Goal: Book appointment/travel/reservation

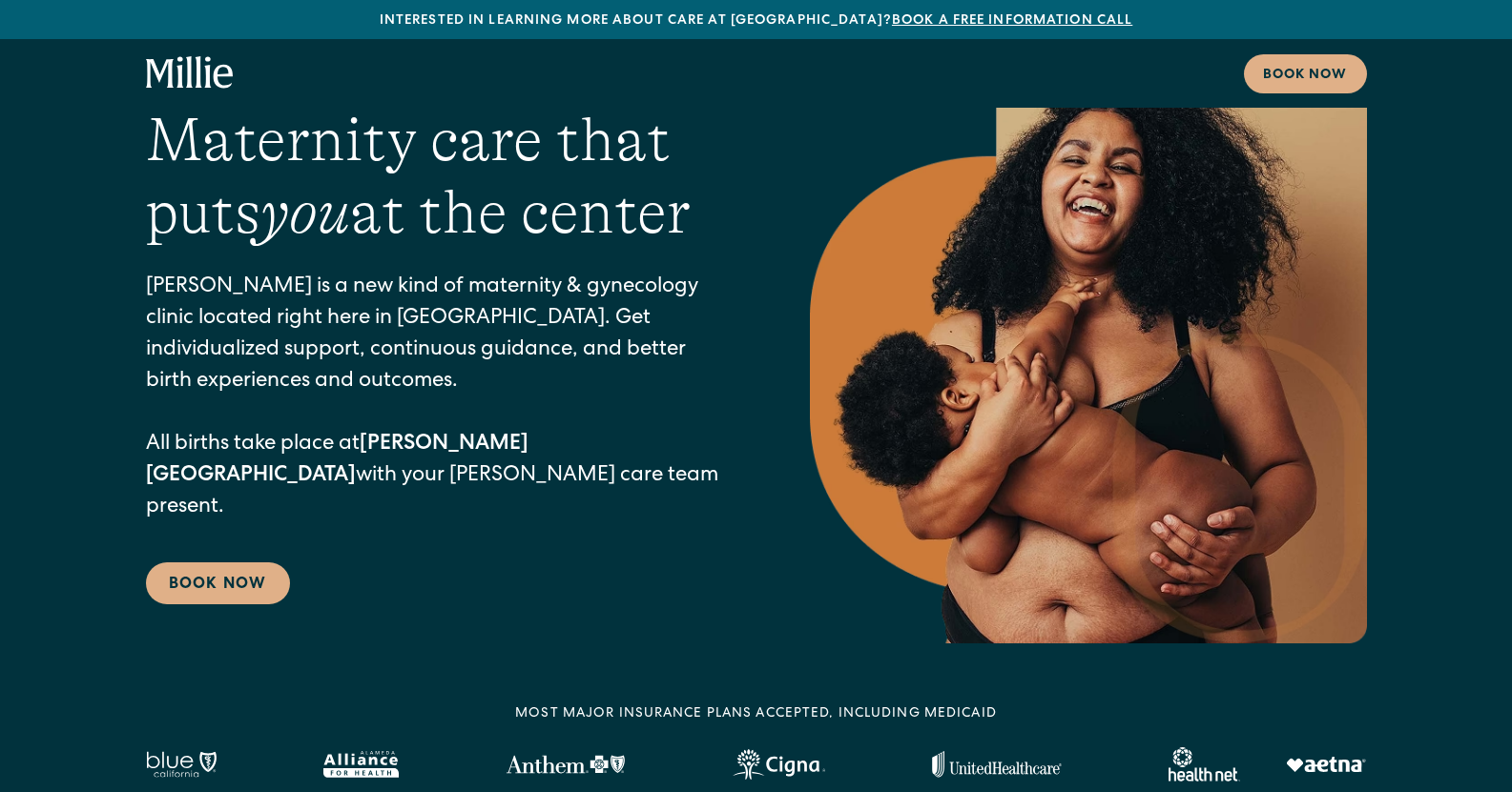
scroll to position [66, 0]
click at [190, 561] on link "Book Now" at bounding box center [218, 582] width 144 height 42
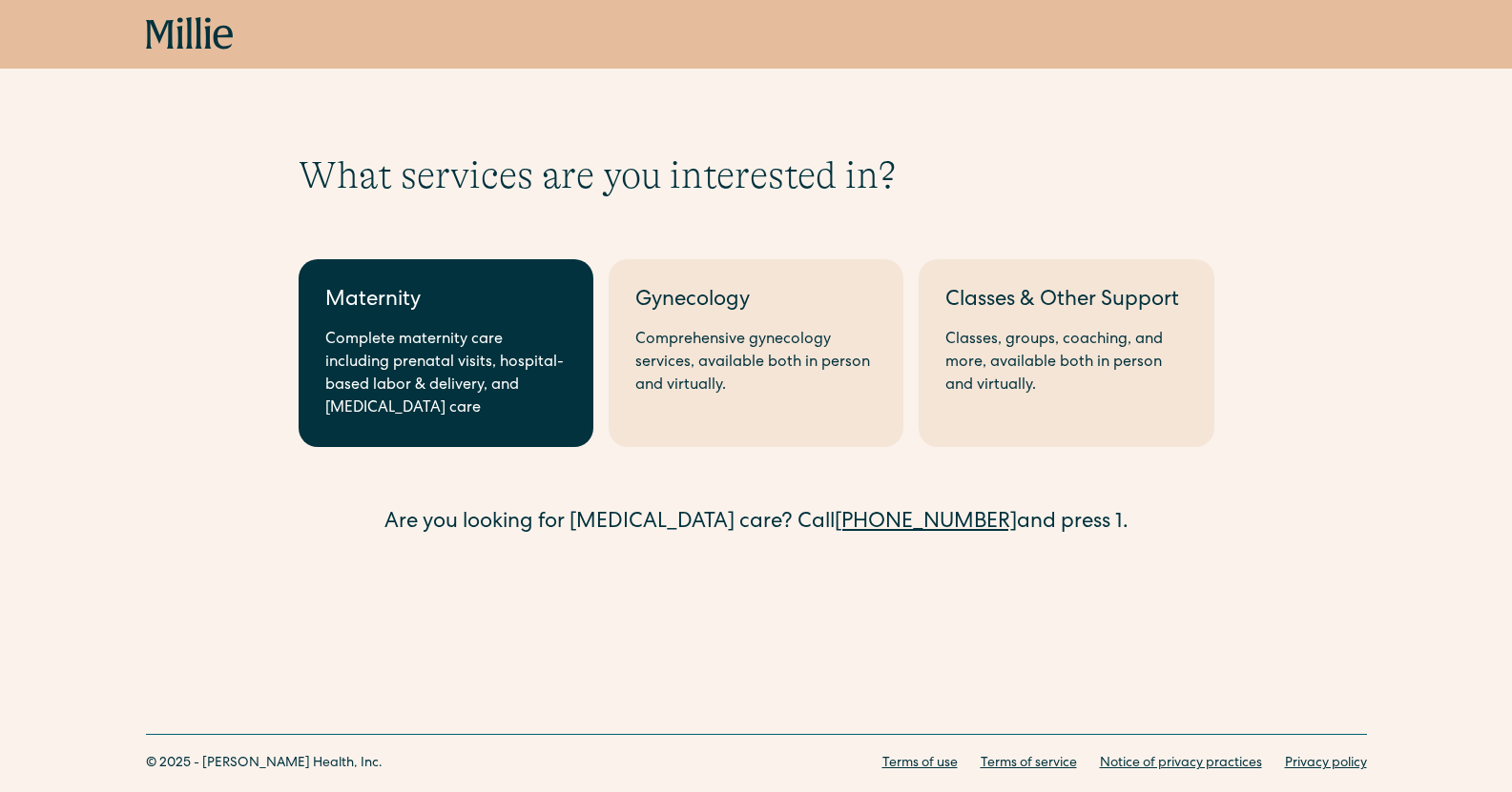
click at [423, 399] on div "Complete maternity care including prenatal visits, hospital-based labor & deliv…" at bounding box center [445, 375] width 241 height 92
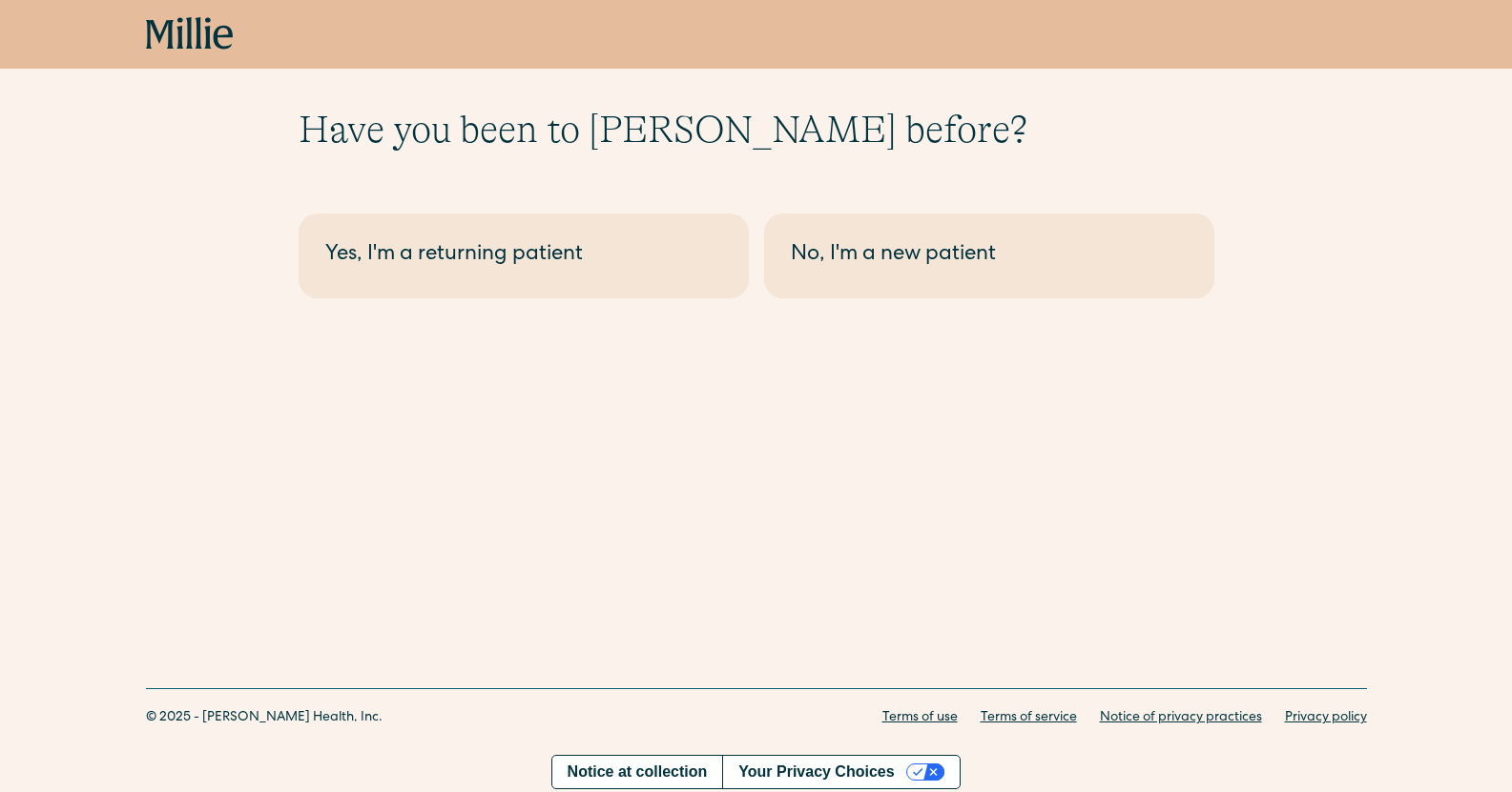
scroll to position [48, 0]
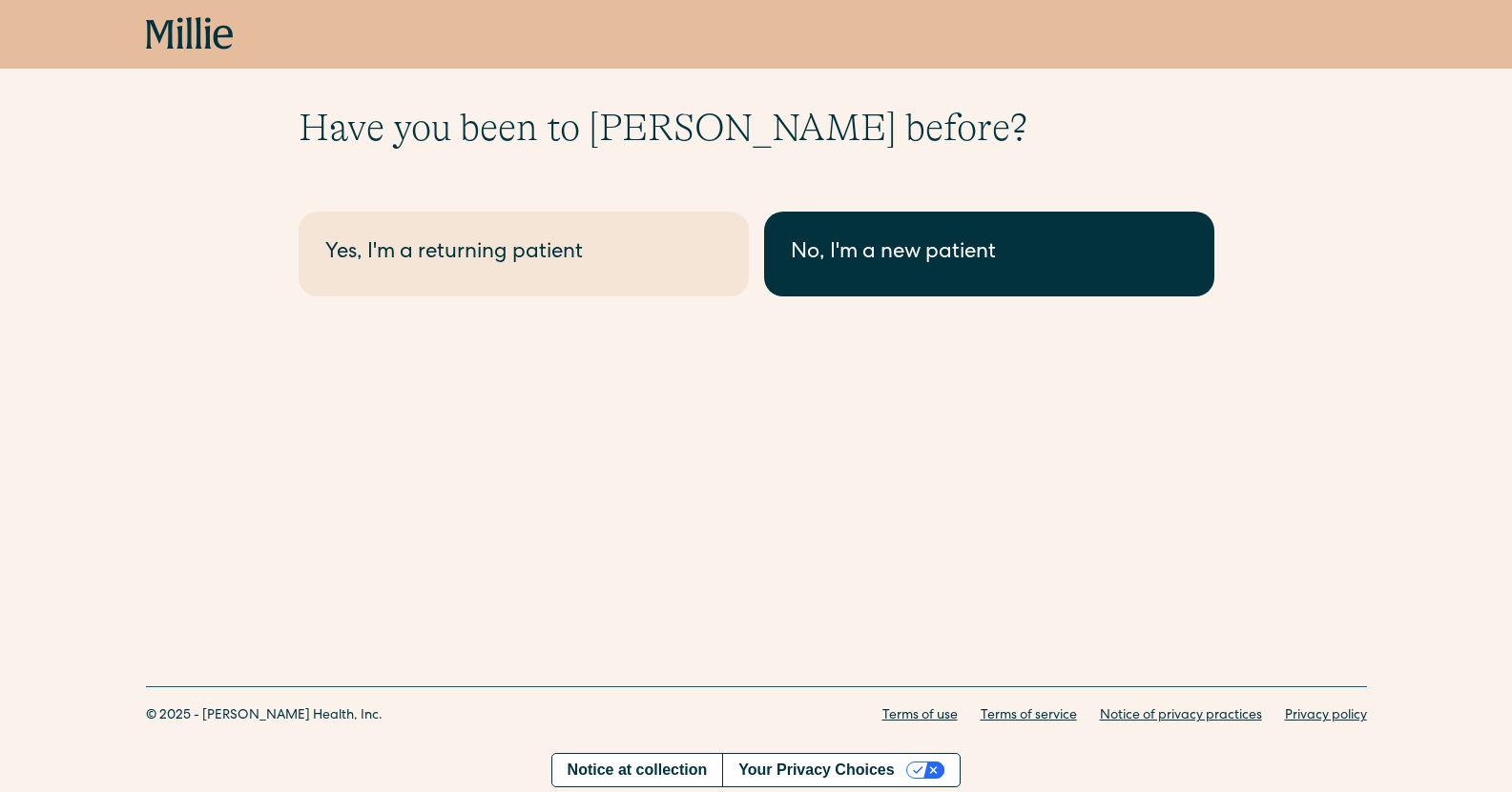
click at [981, 222] on link "No, I'm a new patient" at bounding box center [989, 254] width 451 height 85
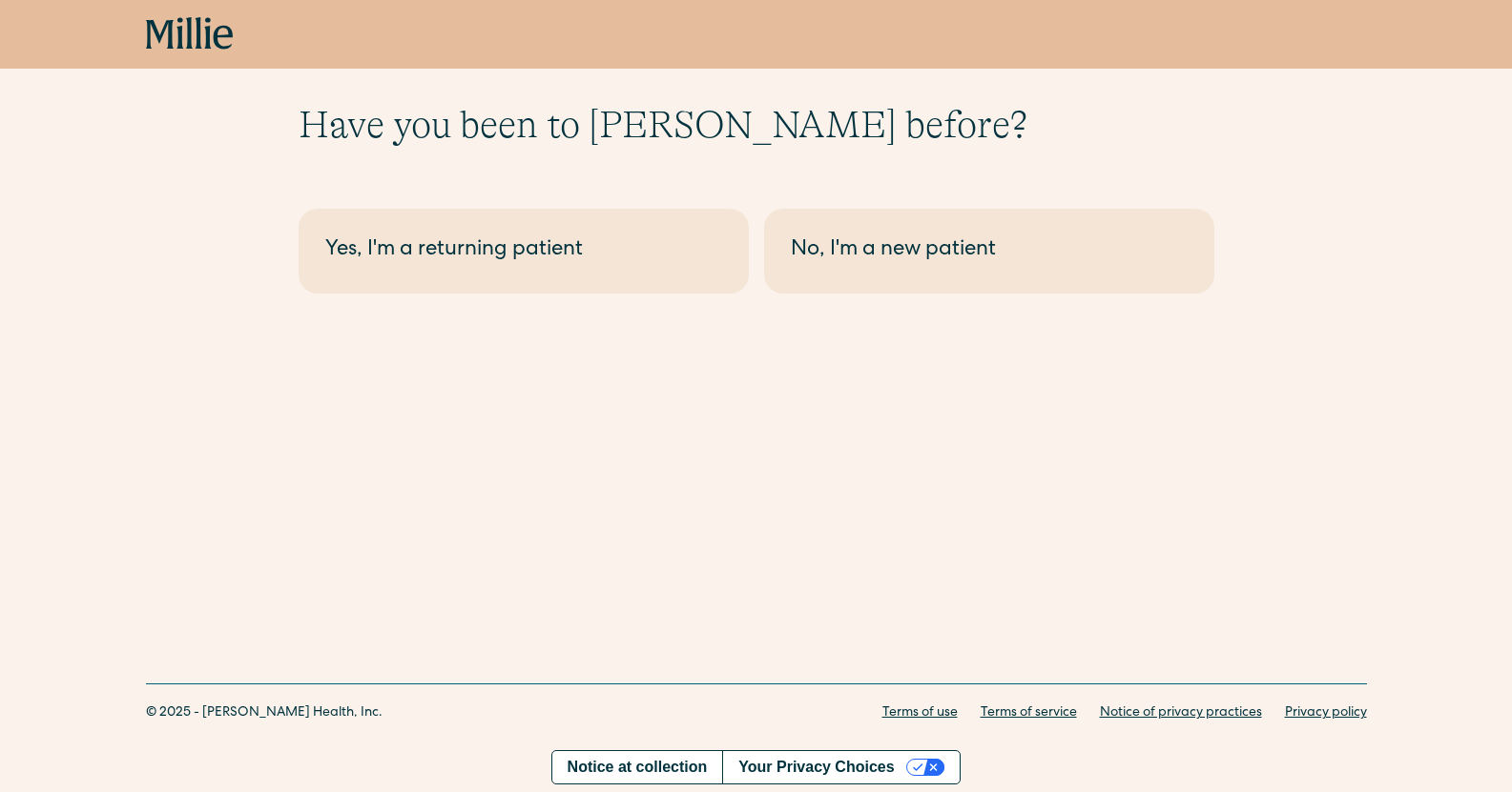
scroll to position [0, 0]
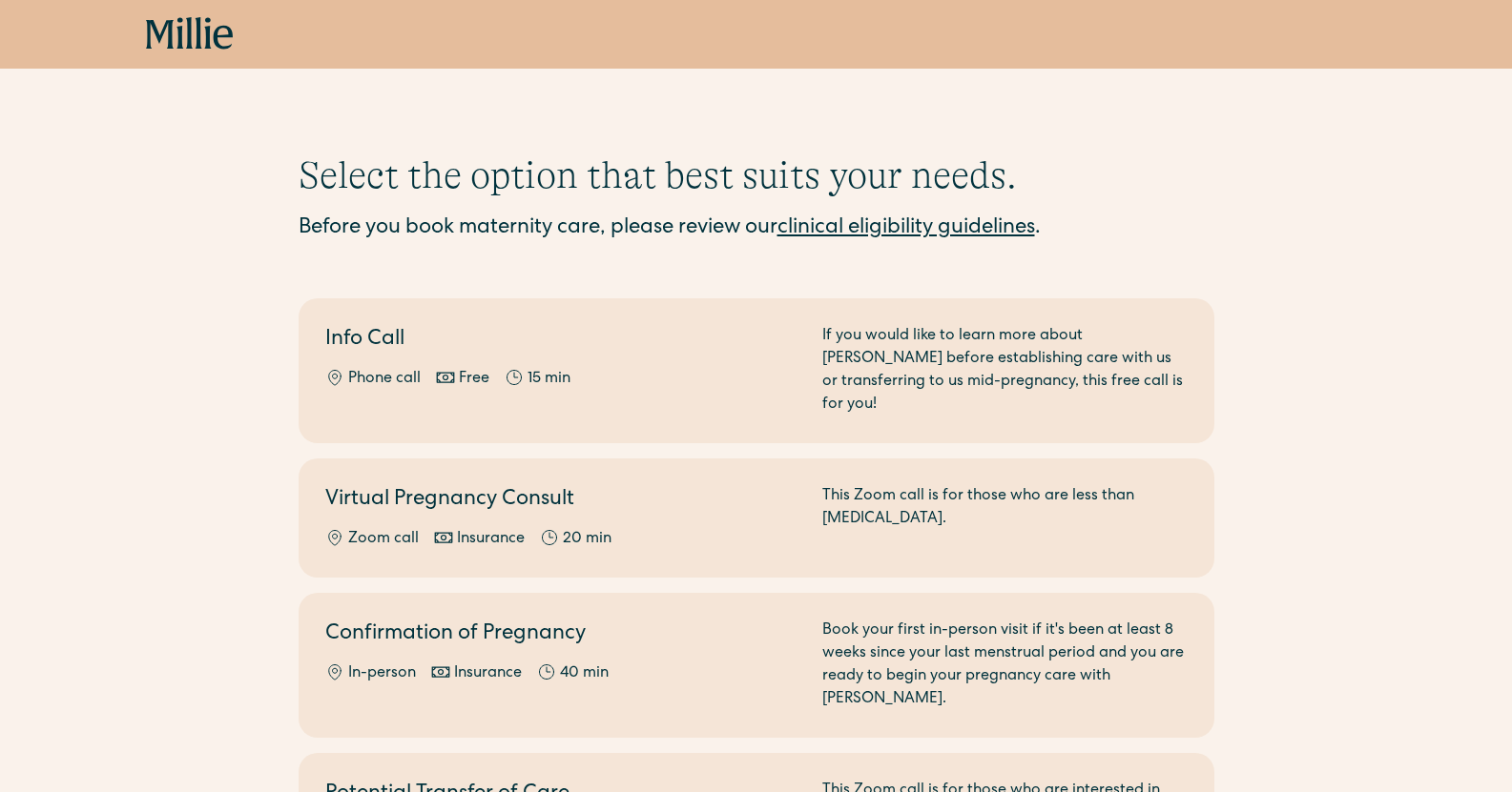
click at [175, 40] on icon at bounding box center [190, 34] width 88 height 34
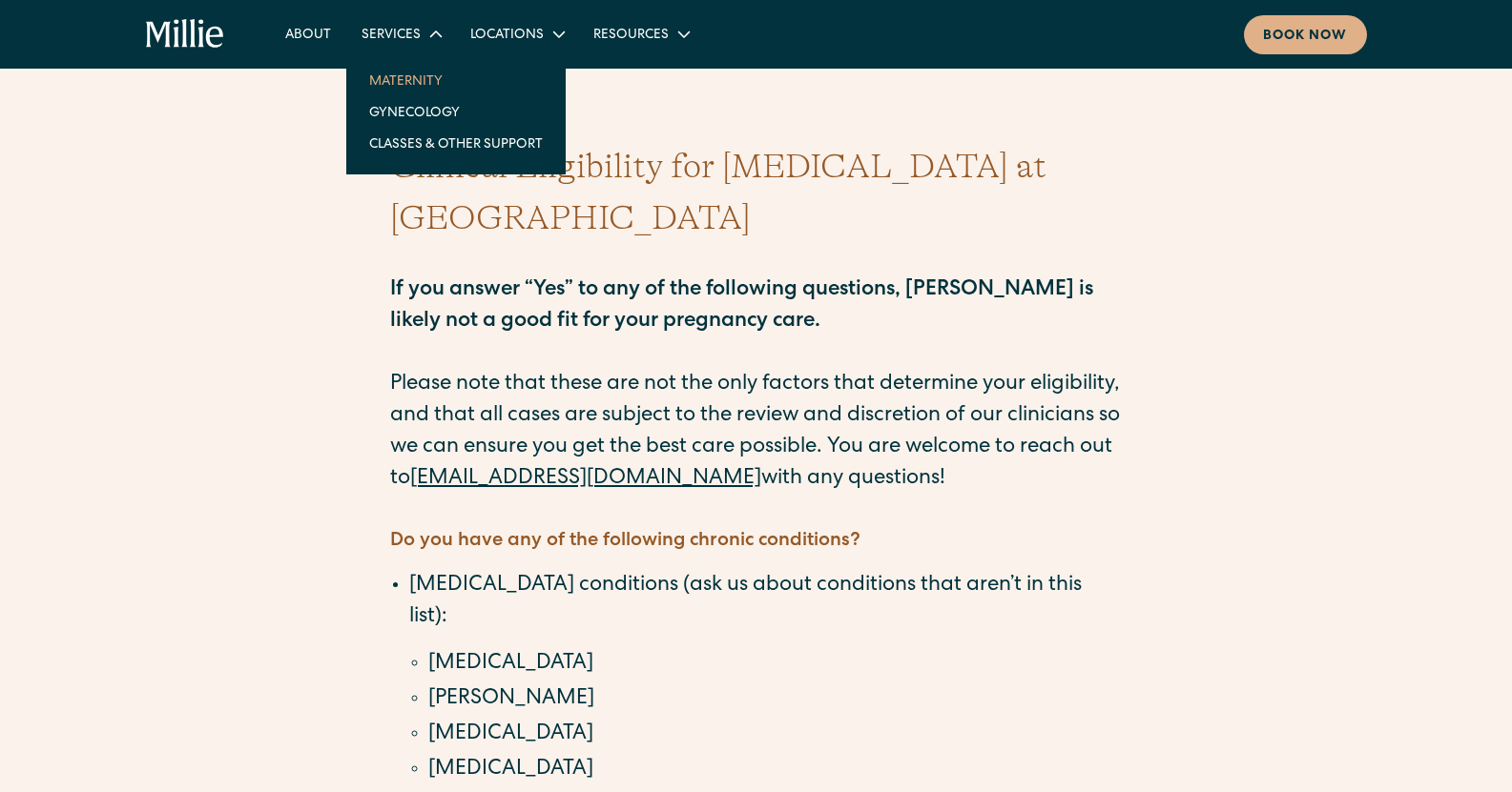
click at [409, 74] on link "Maternity" at bounding box center [456, 80] width 204 height 31
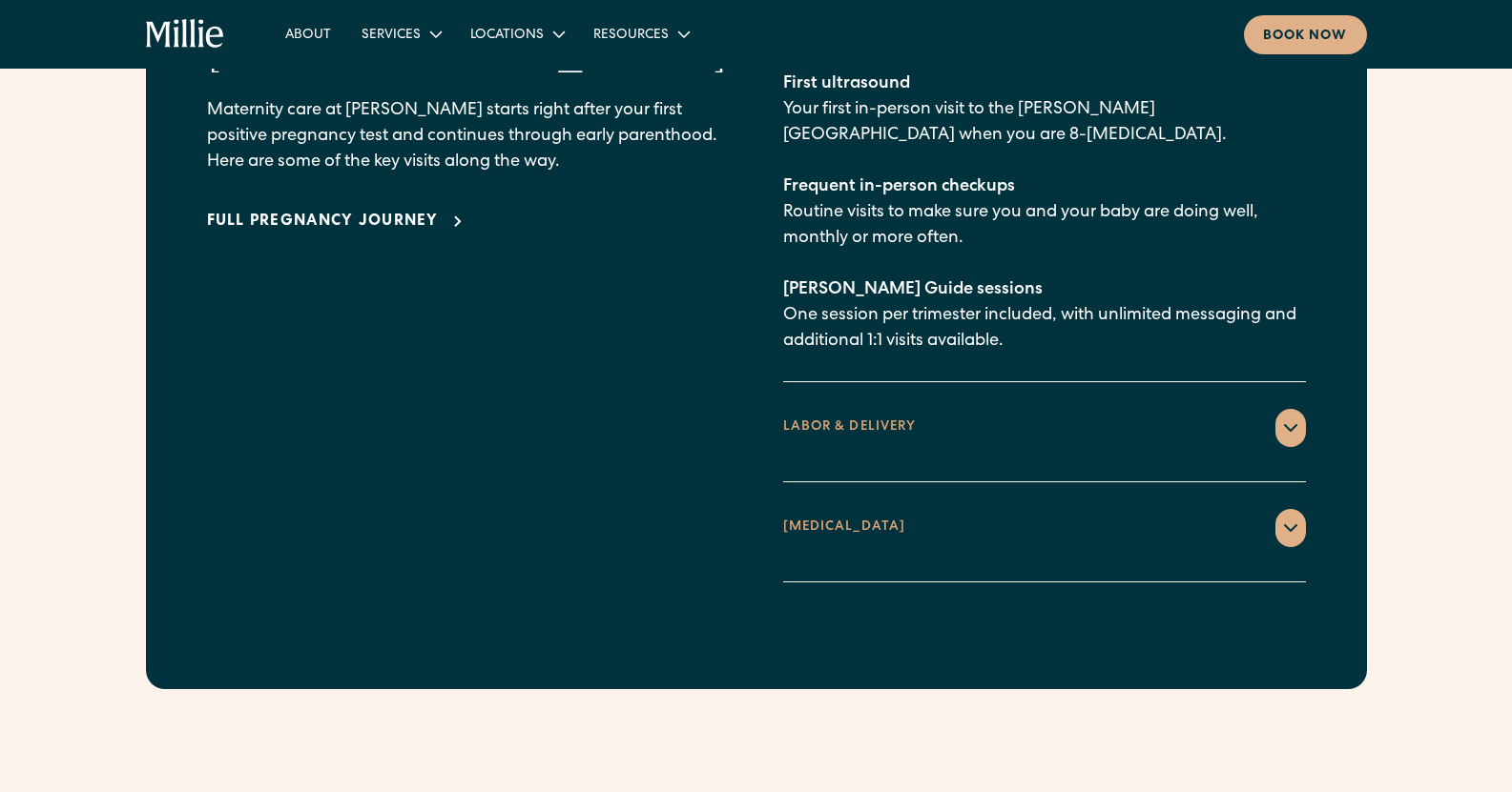
scroll to position [2928, 0]
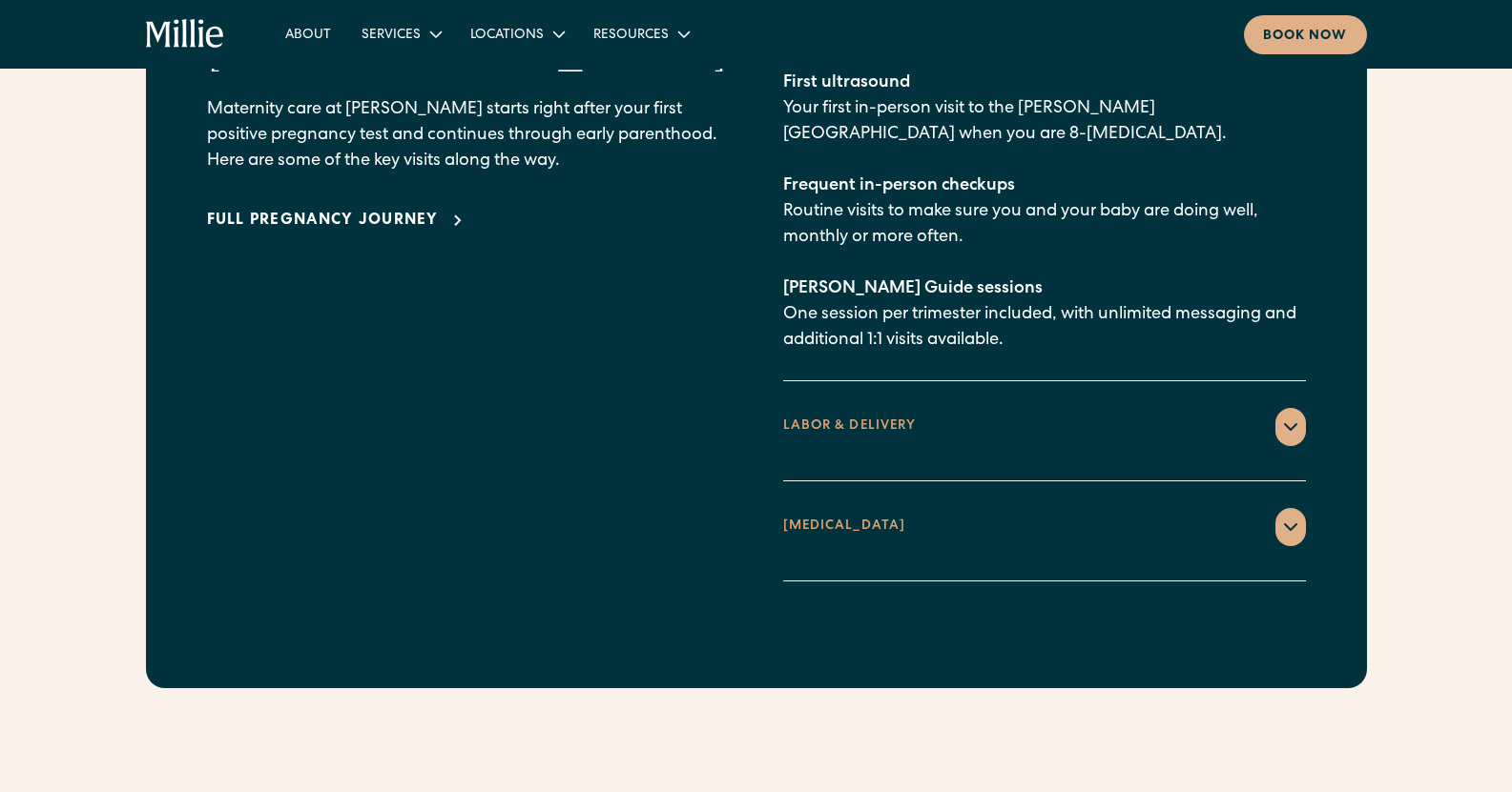
click at [1291, 415] on icon at bounding box center [1290, 426] width 23 height 23
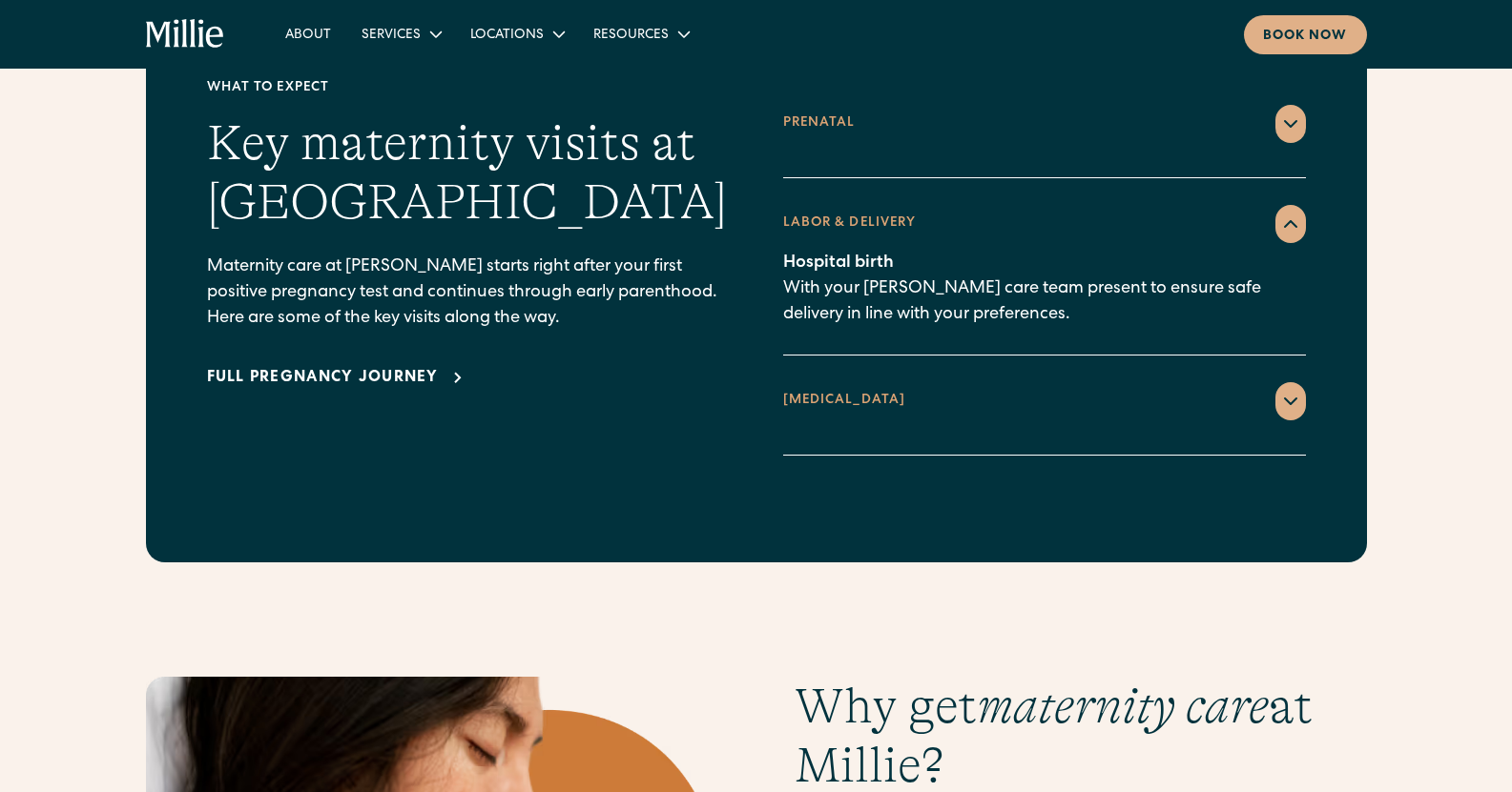
scroll to position [2766, 0]
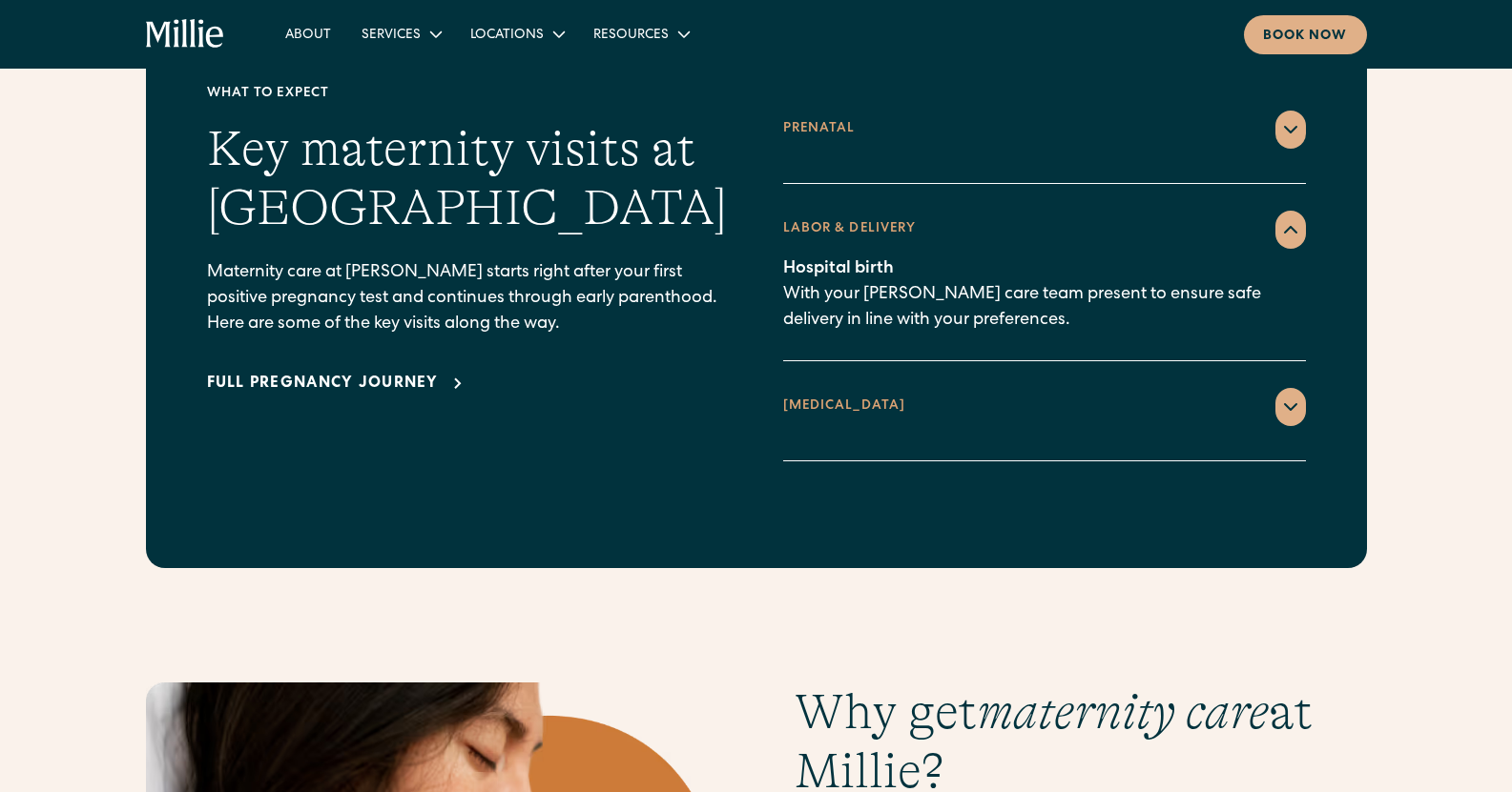
click at [1293, 396] on icon at bounding box center [1290, 406] width 23 height 23
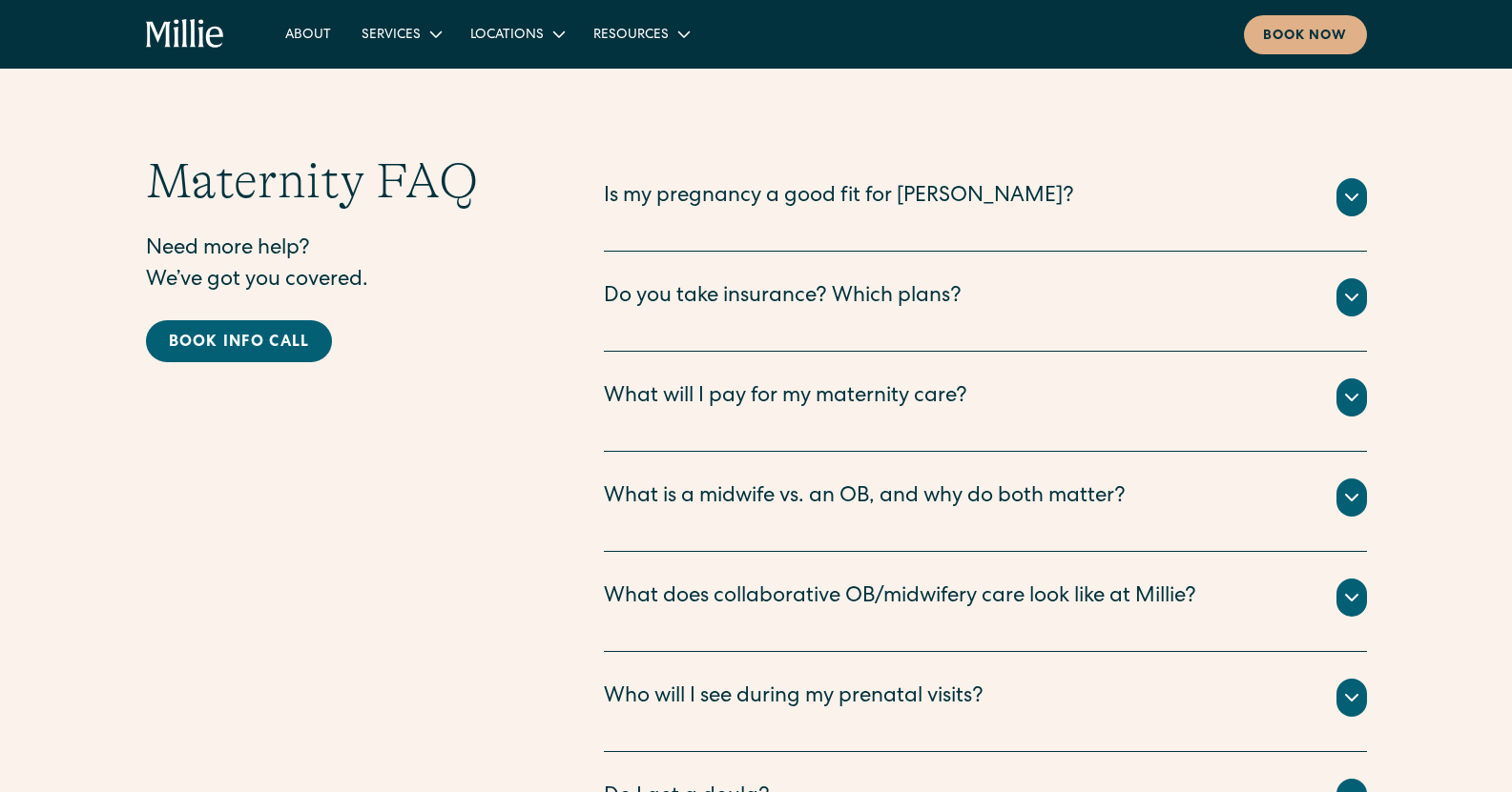
scroll to position [6167, 0]
click at [1344, 285] on icon at bounding box center [1351, 296] width 23 height 23
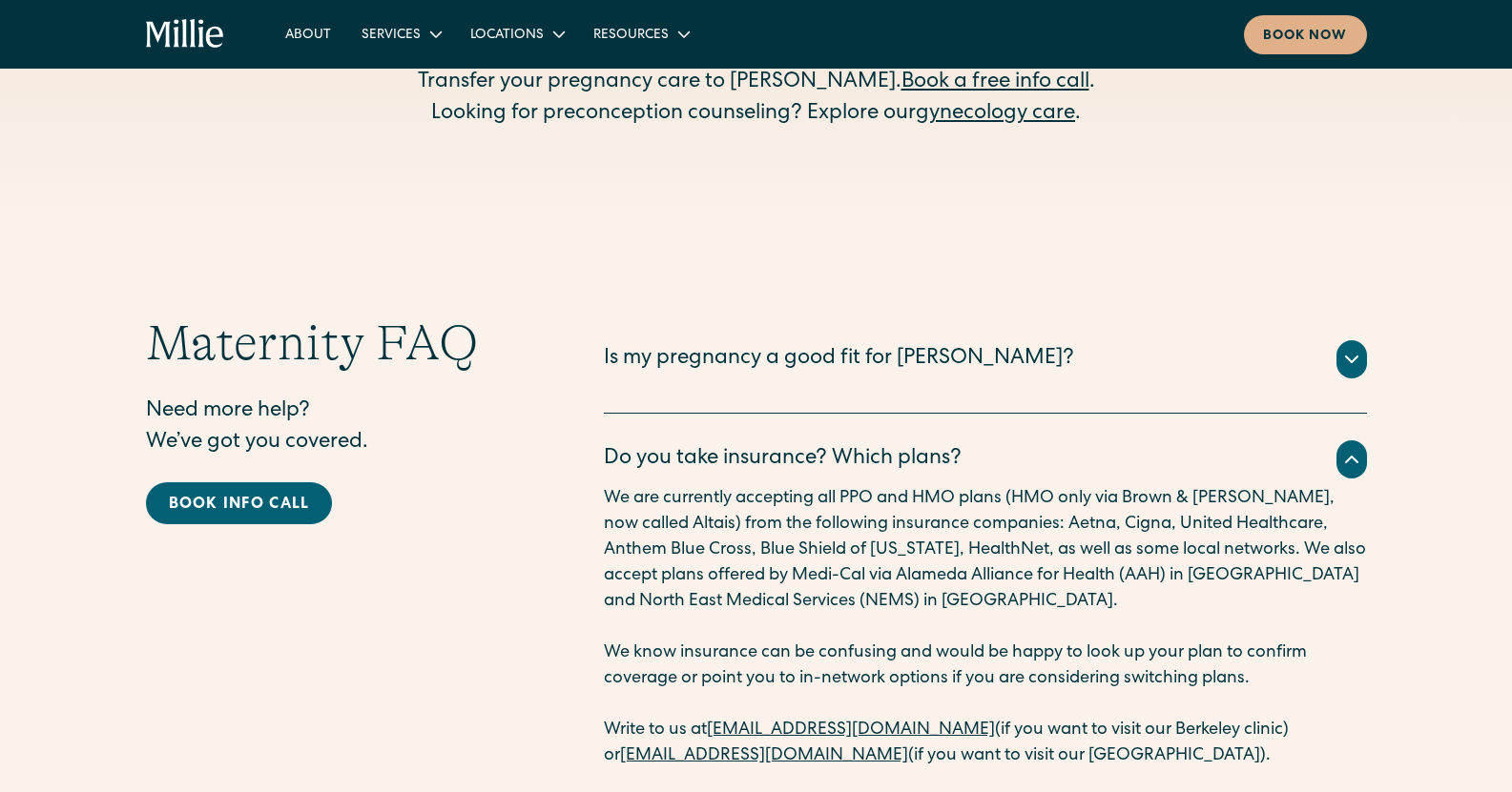
scroll to position [6044, 0]
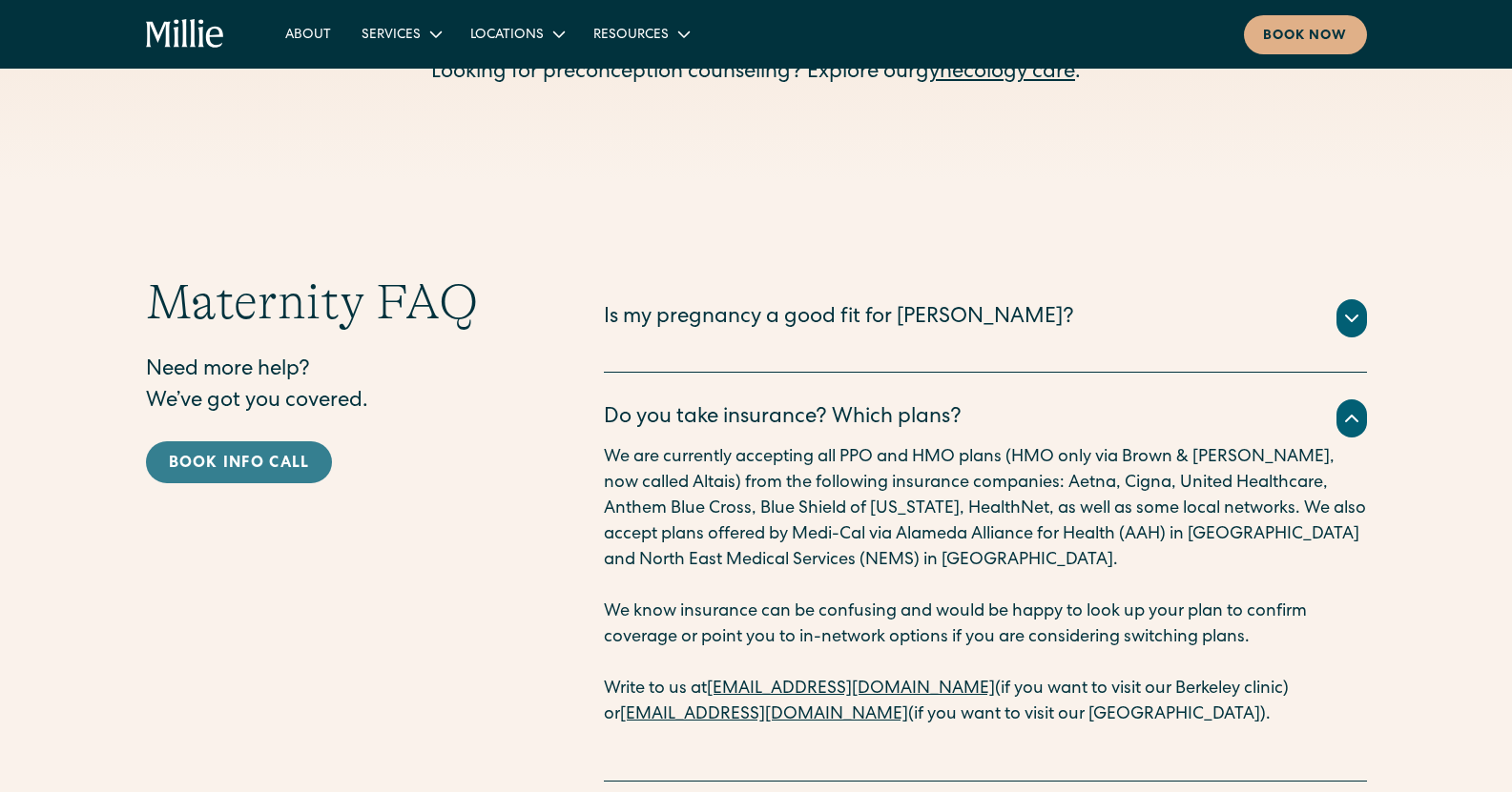
click at [258, 452] on div "Book info call" at bounding box center [239, 463] width 141 height 23
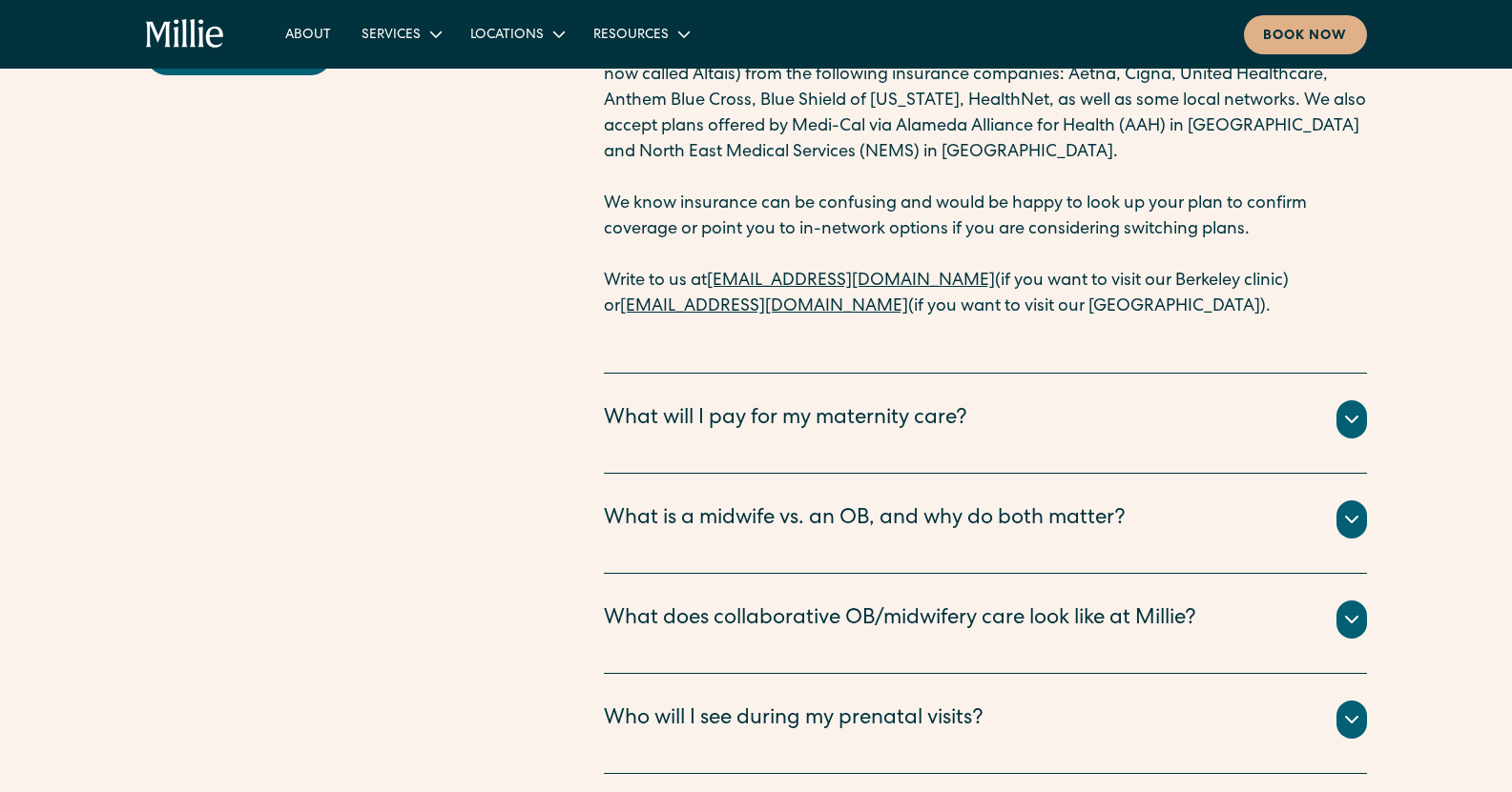
scroll to position [6461, 0]
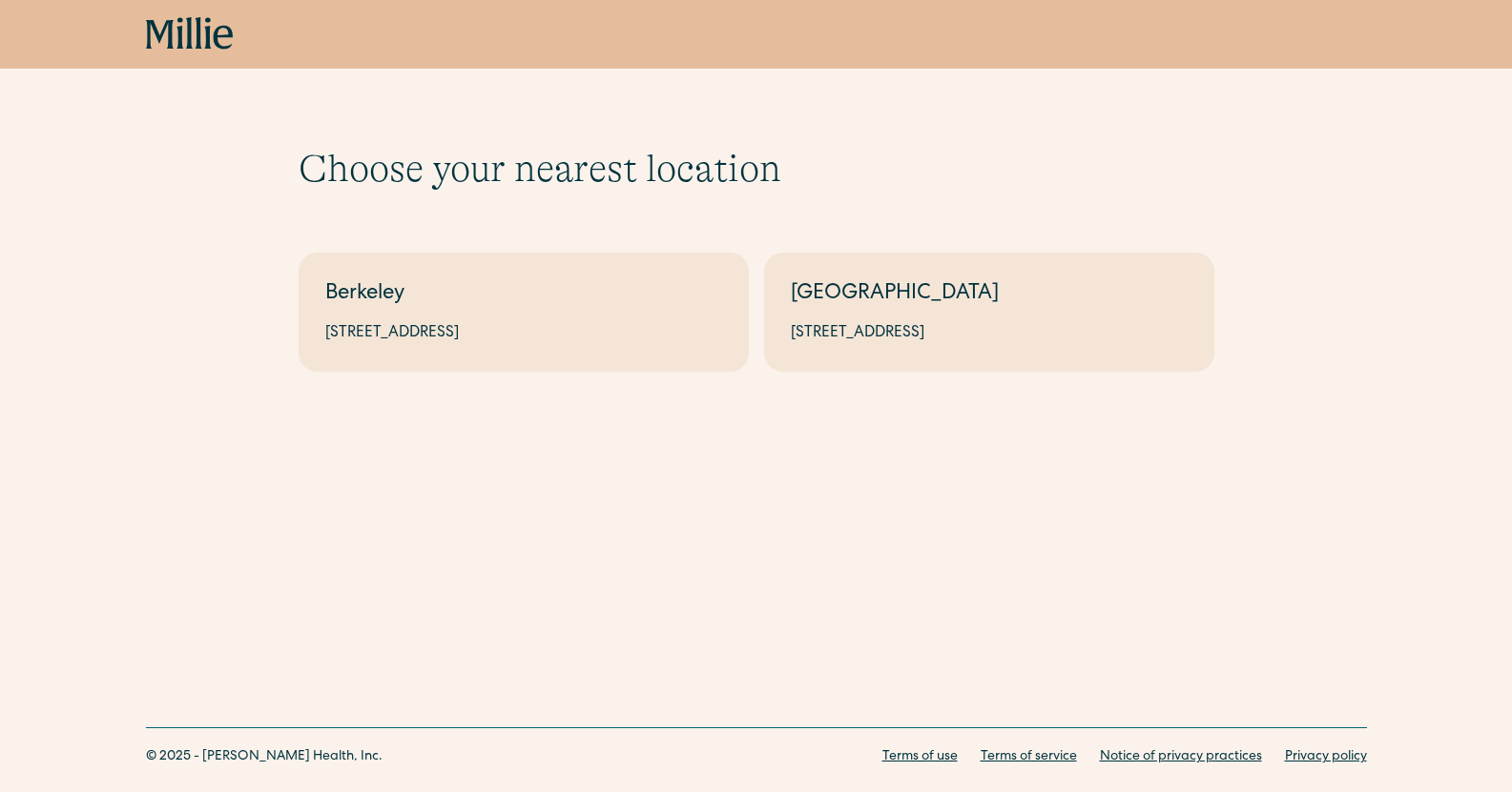
scroll to position [8, 0]
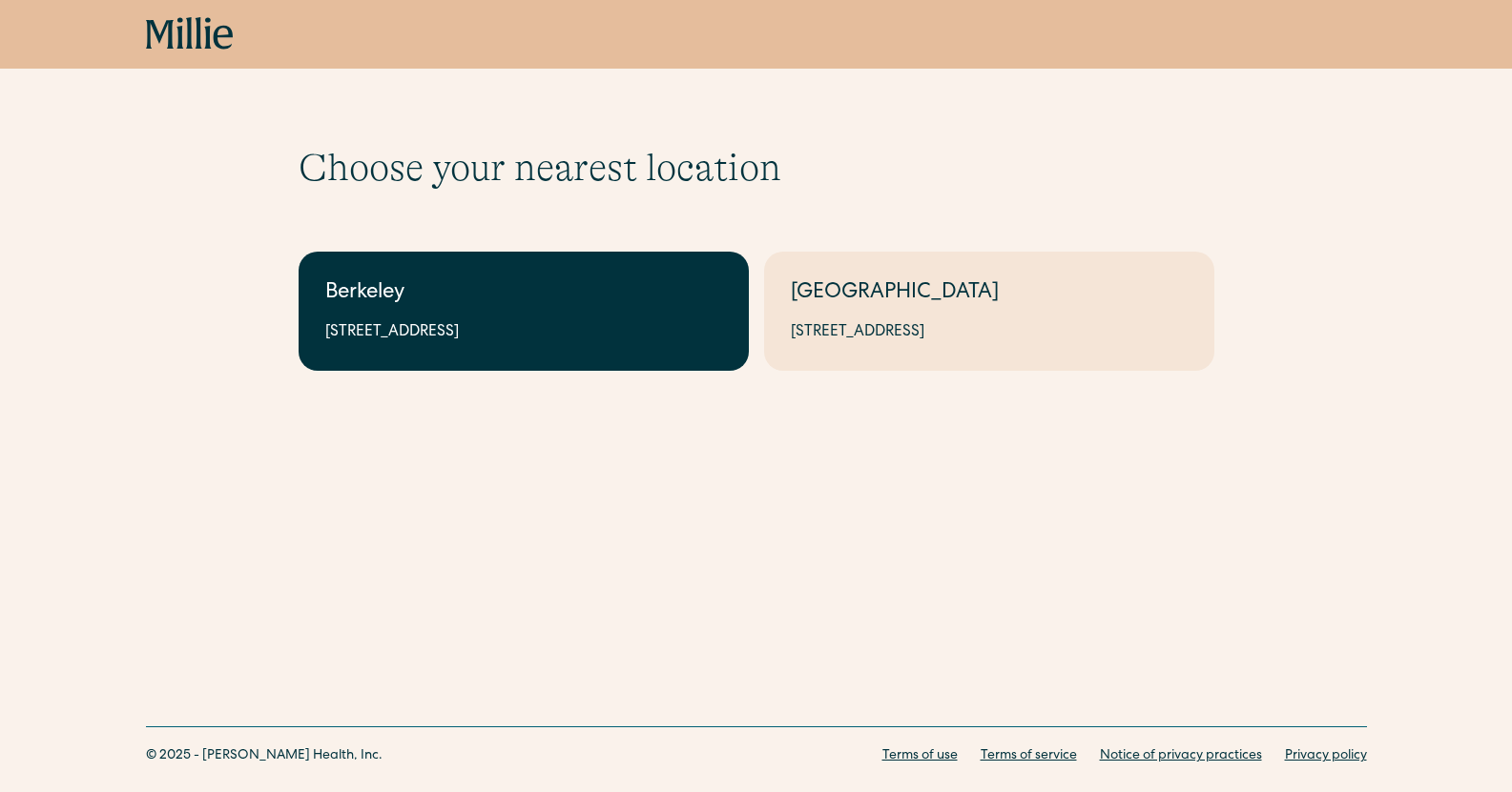
click at [562, 343] on div "[STREET_ADDRESS]" at bounding box center [523, 333] width 397 height 23
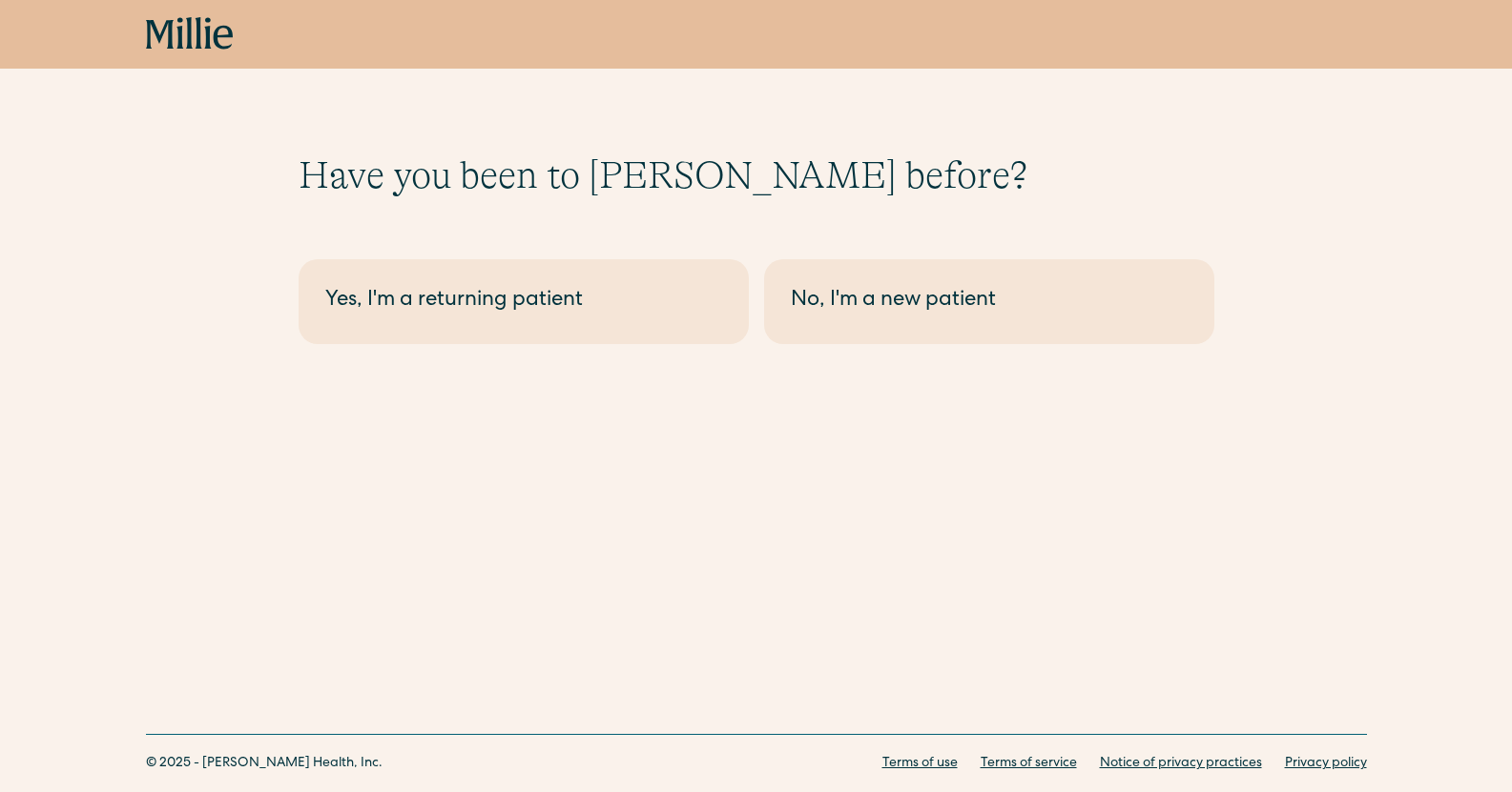
scroll to position [17, 0]
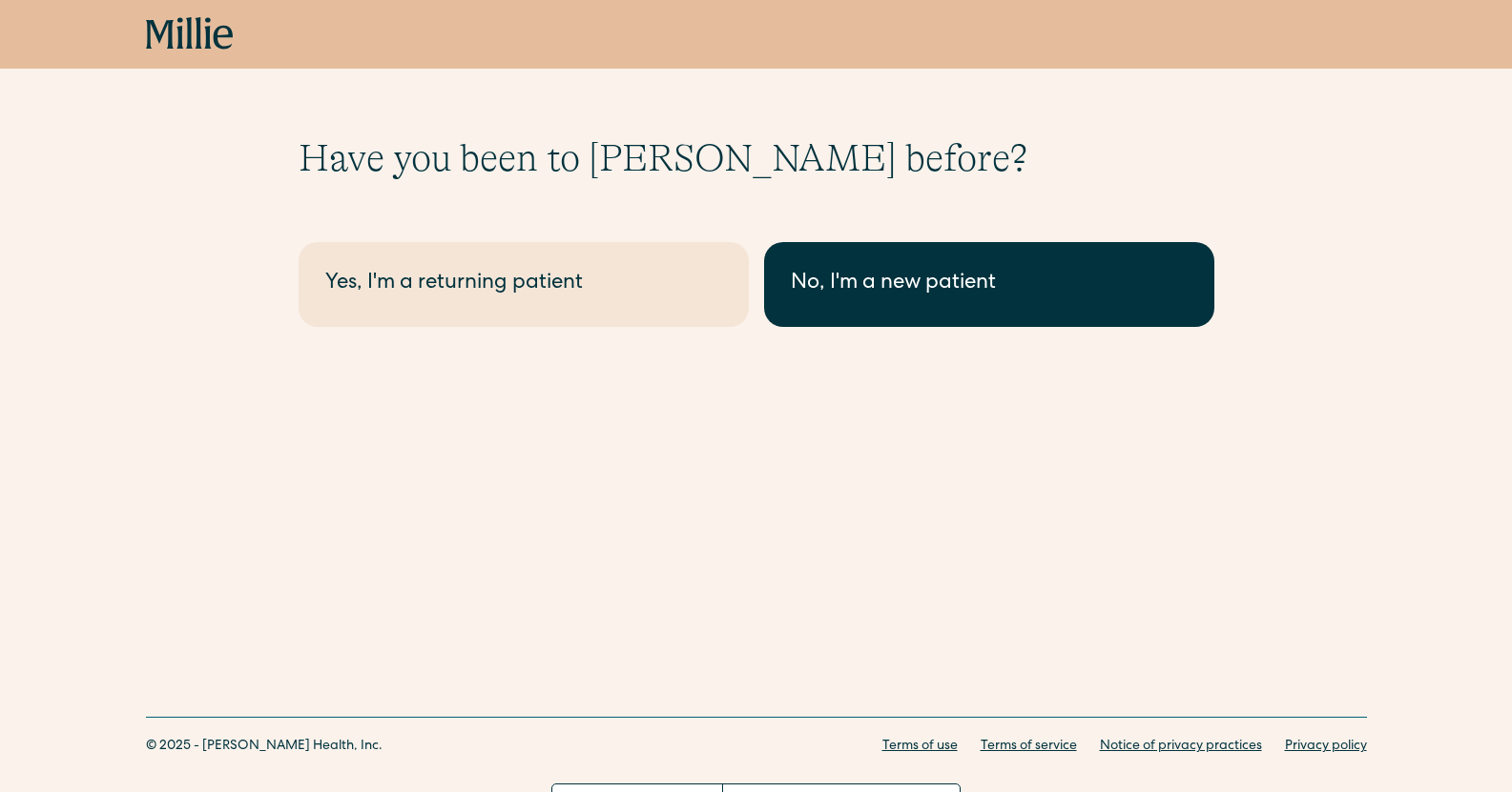
click at [1058, 271] on div "No, I'm a new patient" at bounding box center [988, 284] width 397 height 31
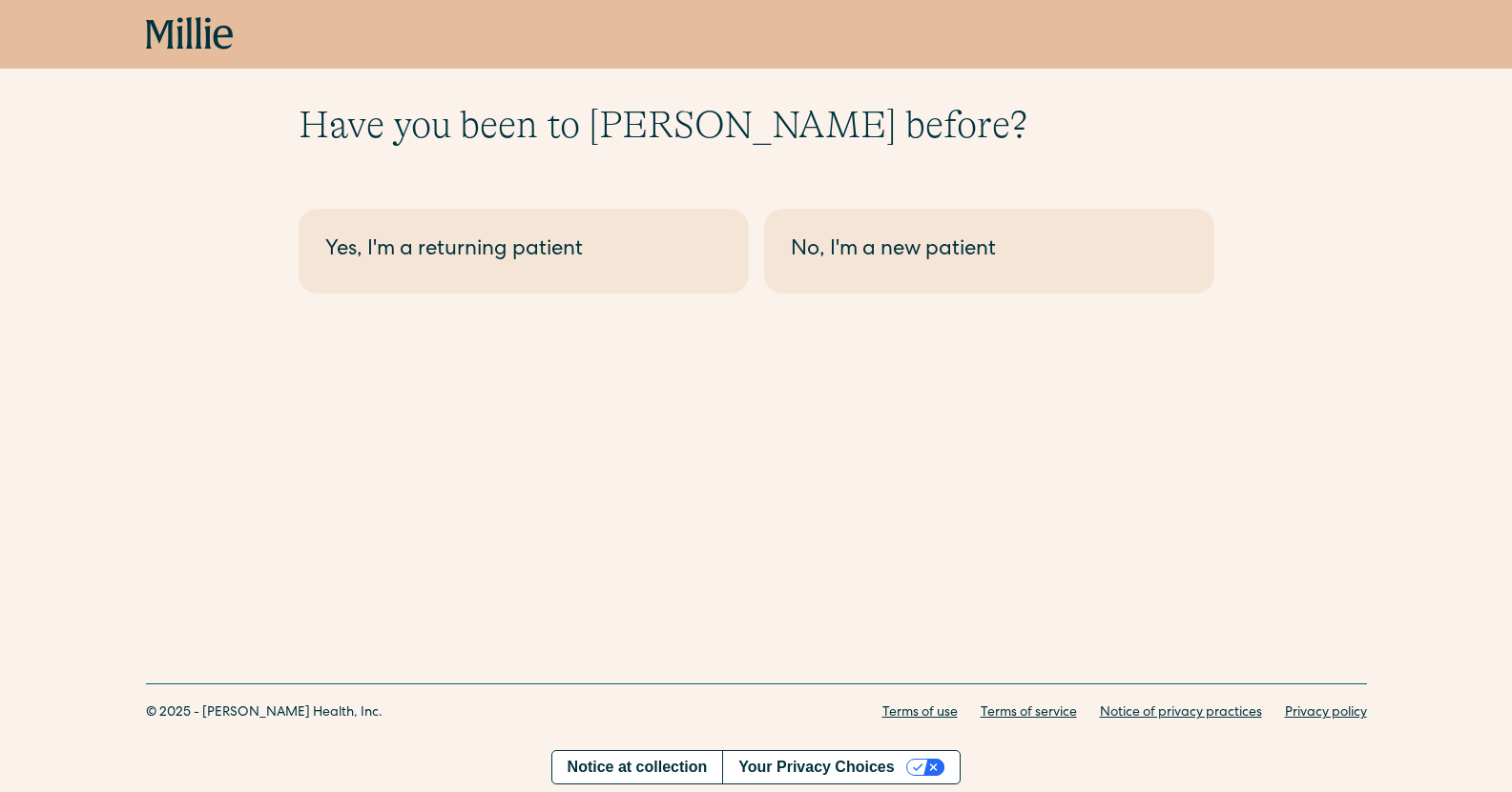
scroll to position [50, 0]
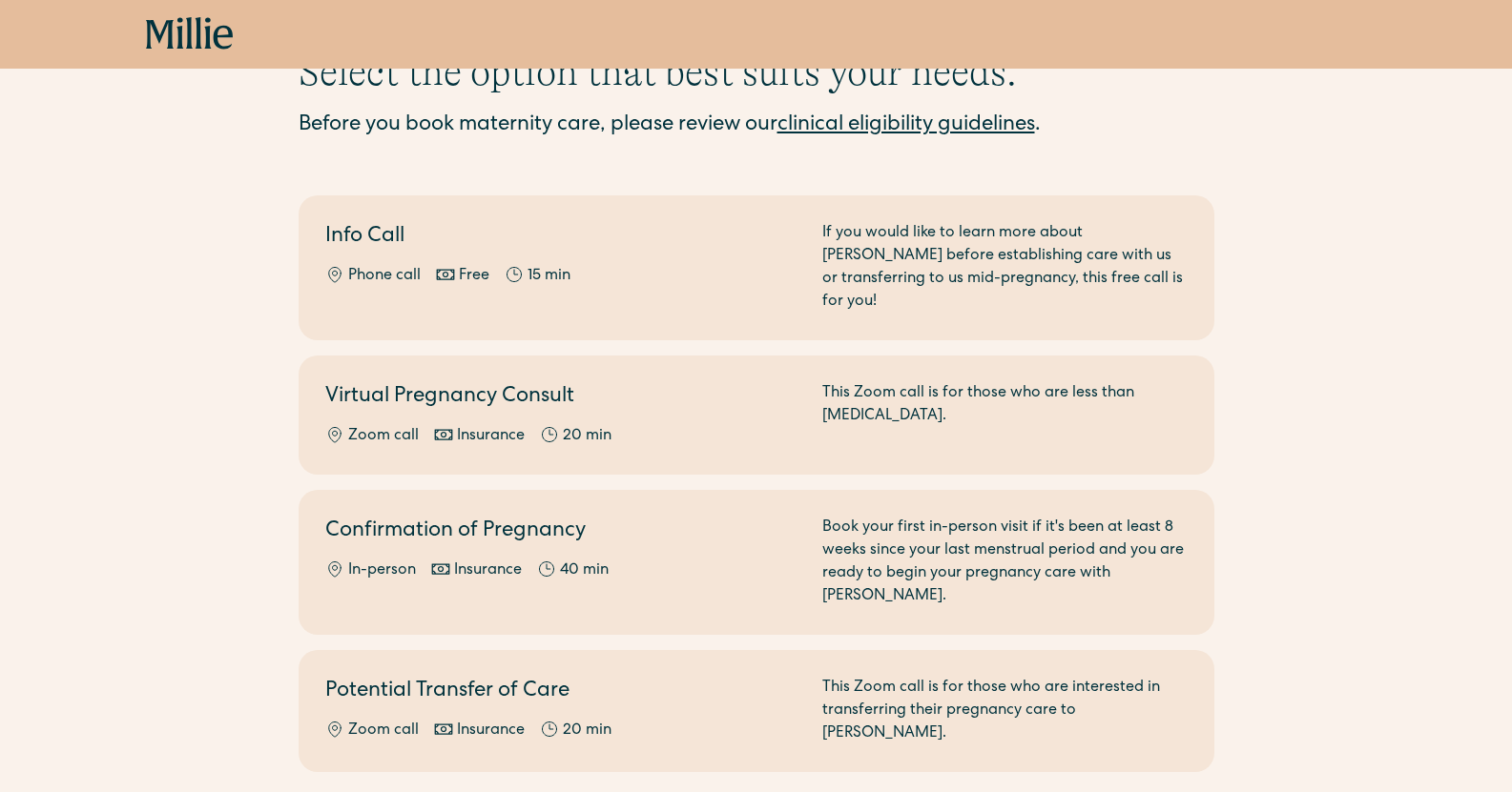
scroll to position [96, 0]
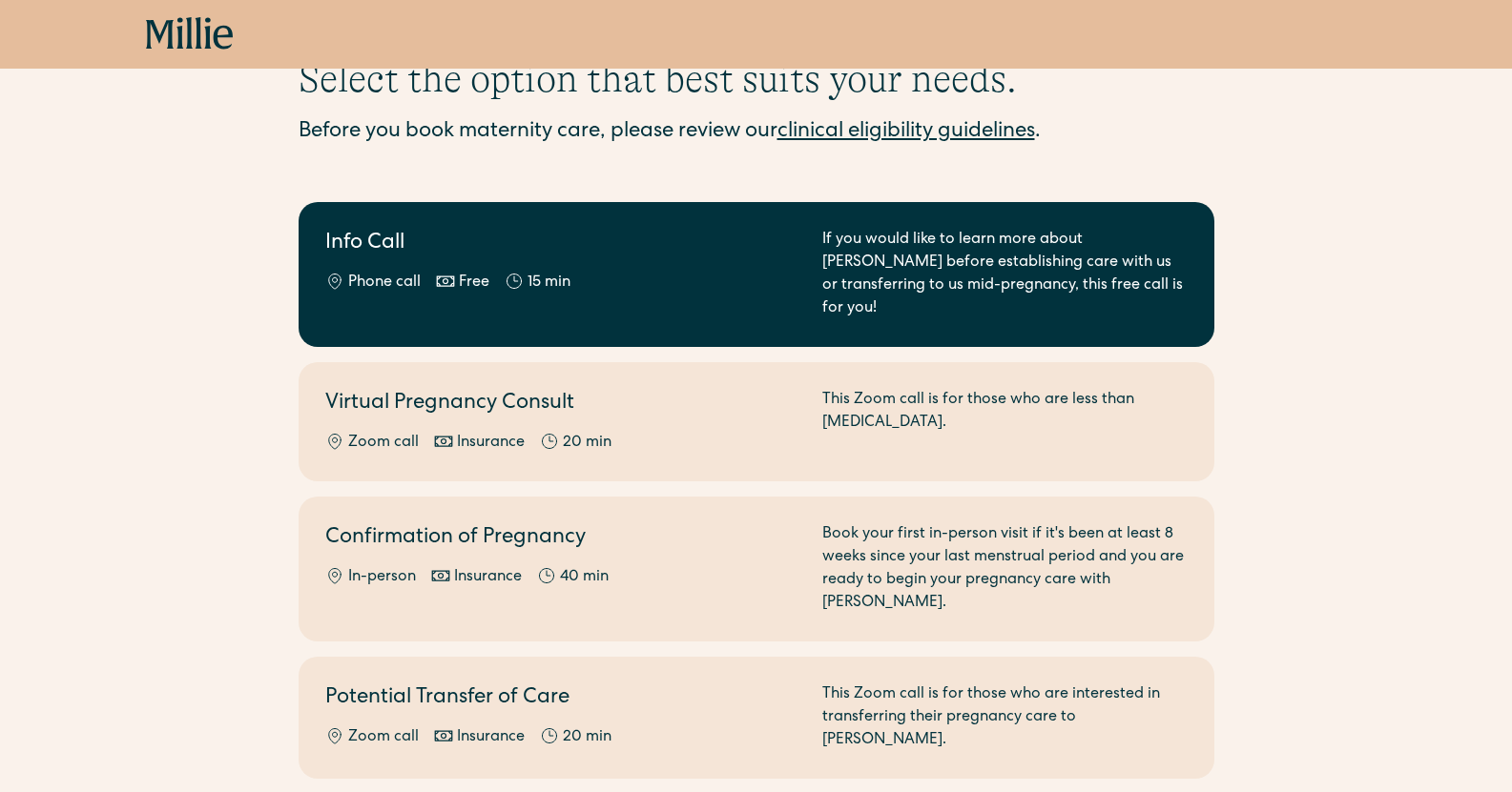
click at [970, 247] on div "If you would like to learn more about Millie before establishing care with us o…" at bounding box center [1005, 275] width 366 height 92
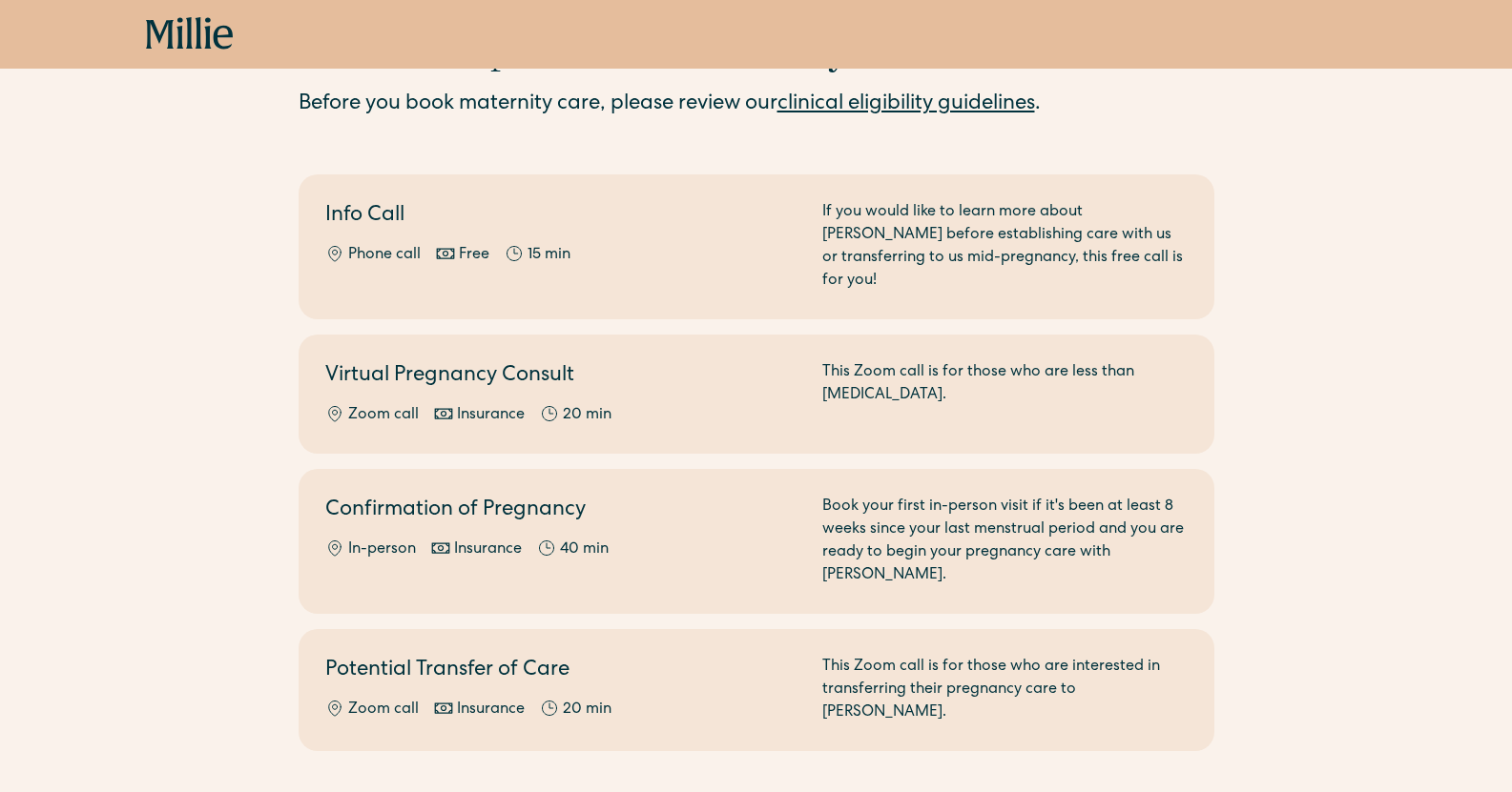
scroll to position [125, 0]
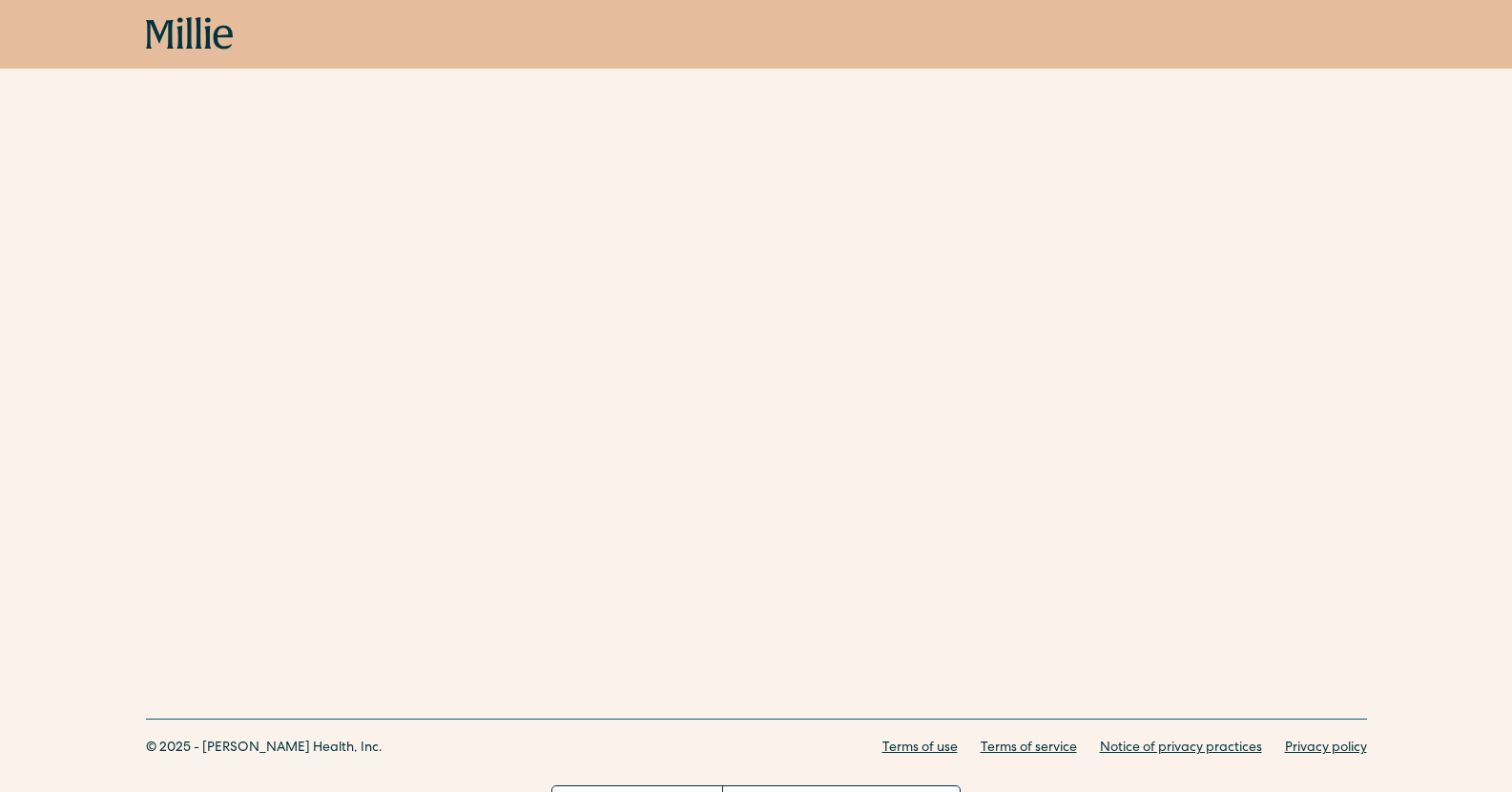
scroll to position [1256, 0]
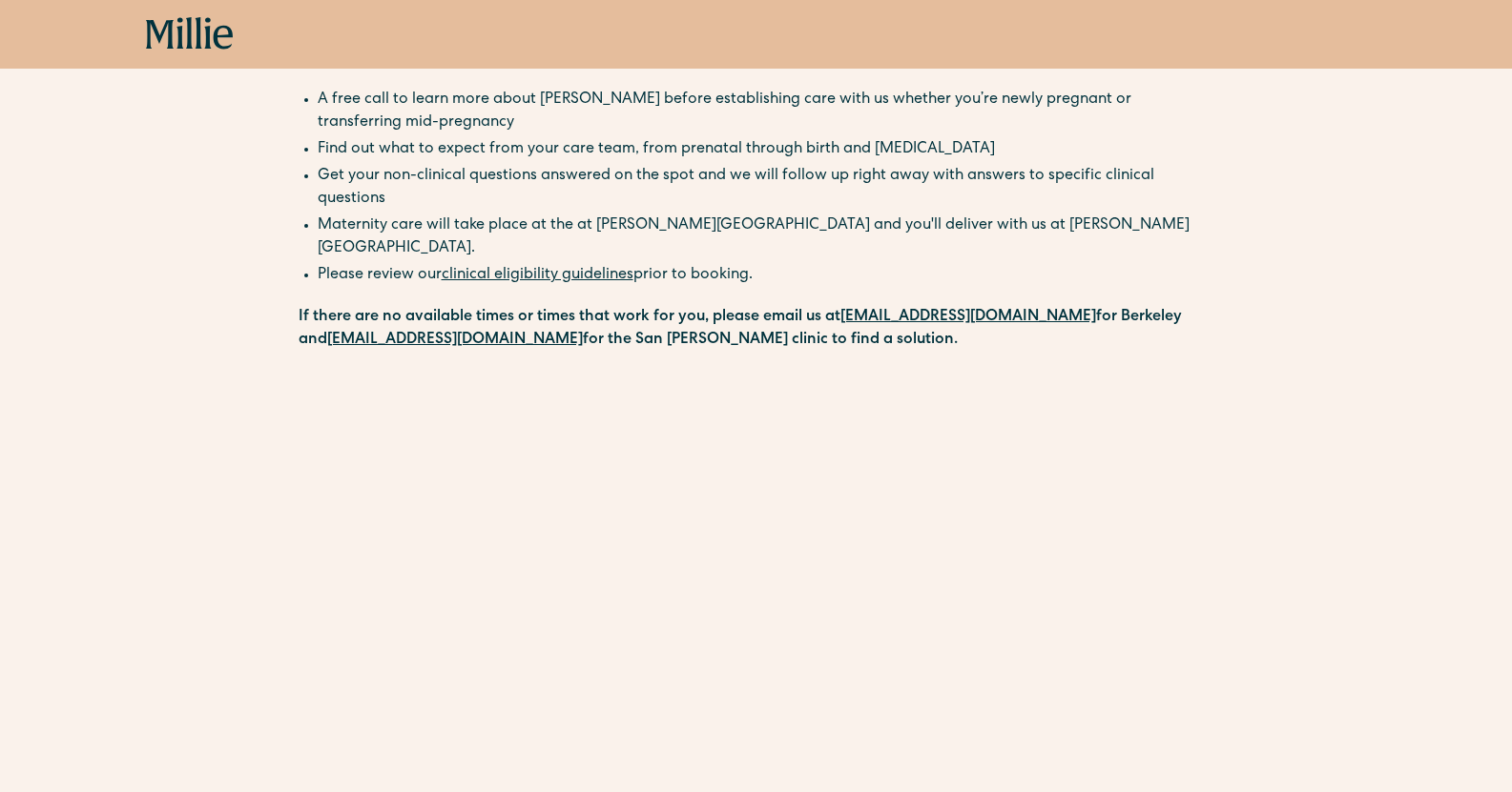
scroll to position [0, 0]
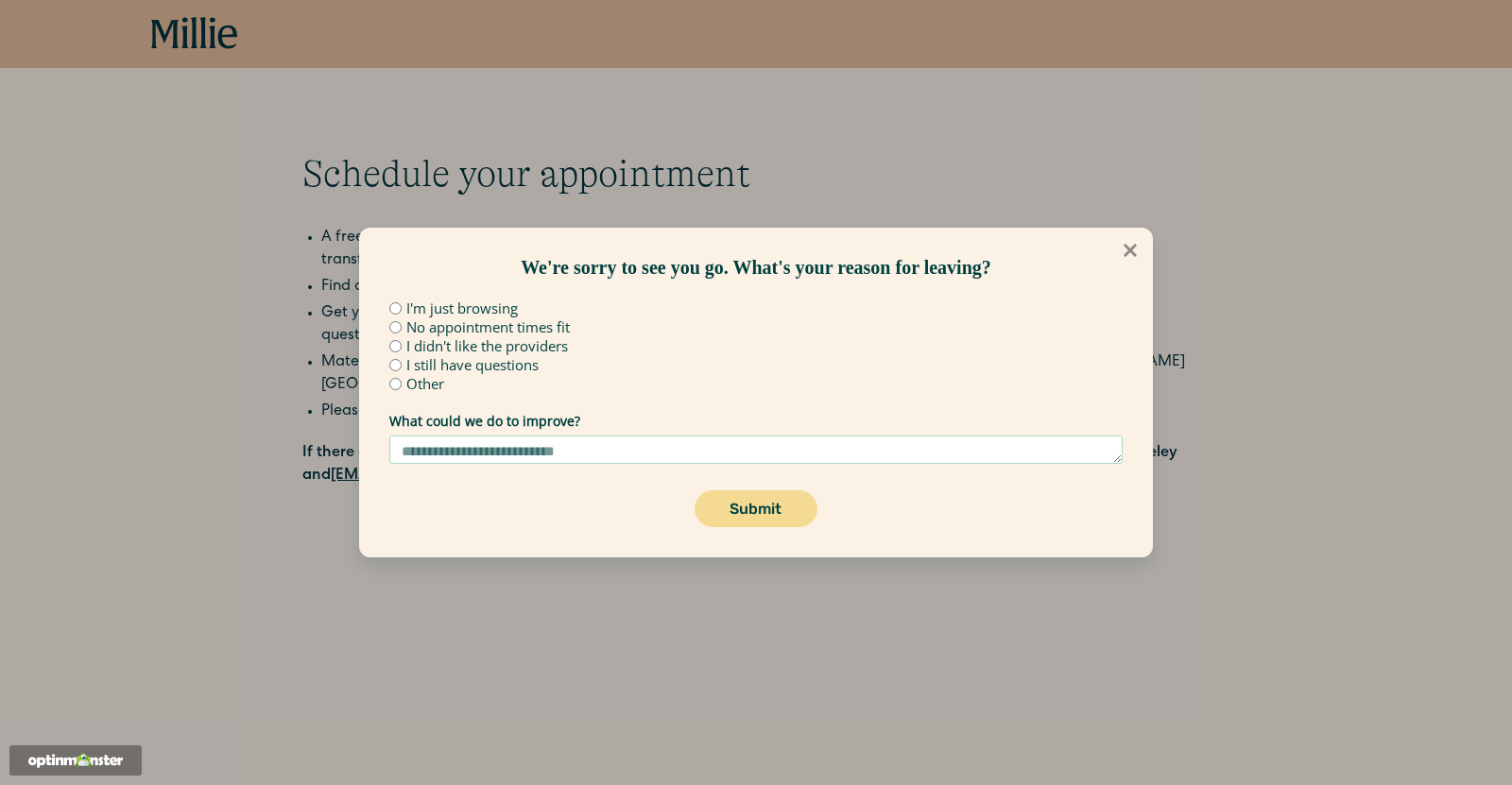
click at [1132, 249] on icon at bounding box center [1130, 249] width 13 height 13
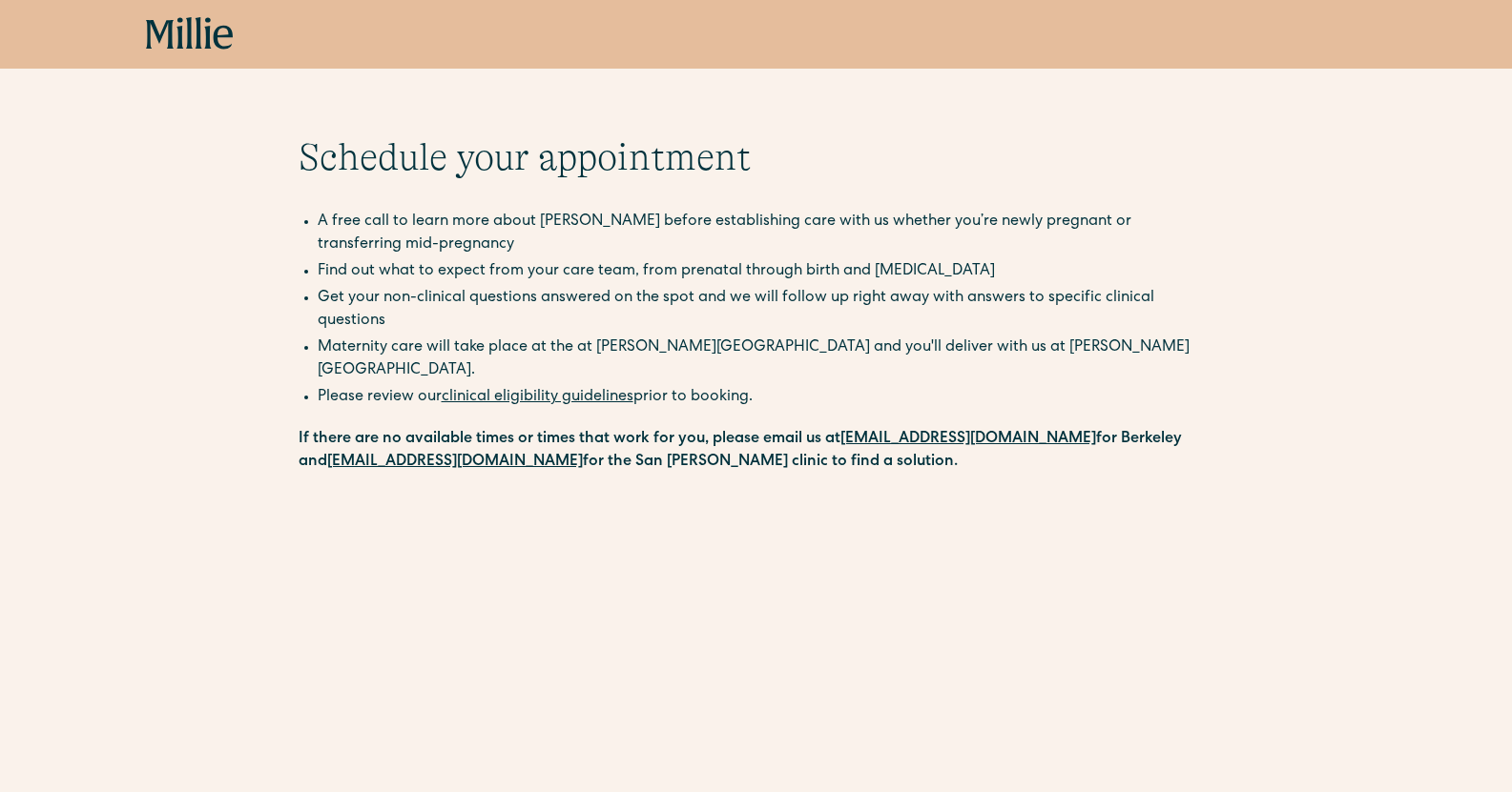
scroll to position [19, 0]
click at [531, 389] on link "clinical eligibility guidelines" at bounding box center [538, 396] width 192 height 15
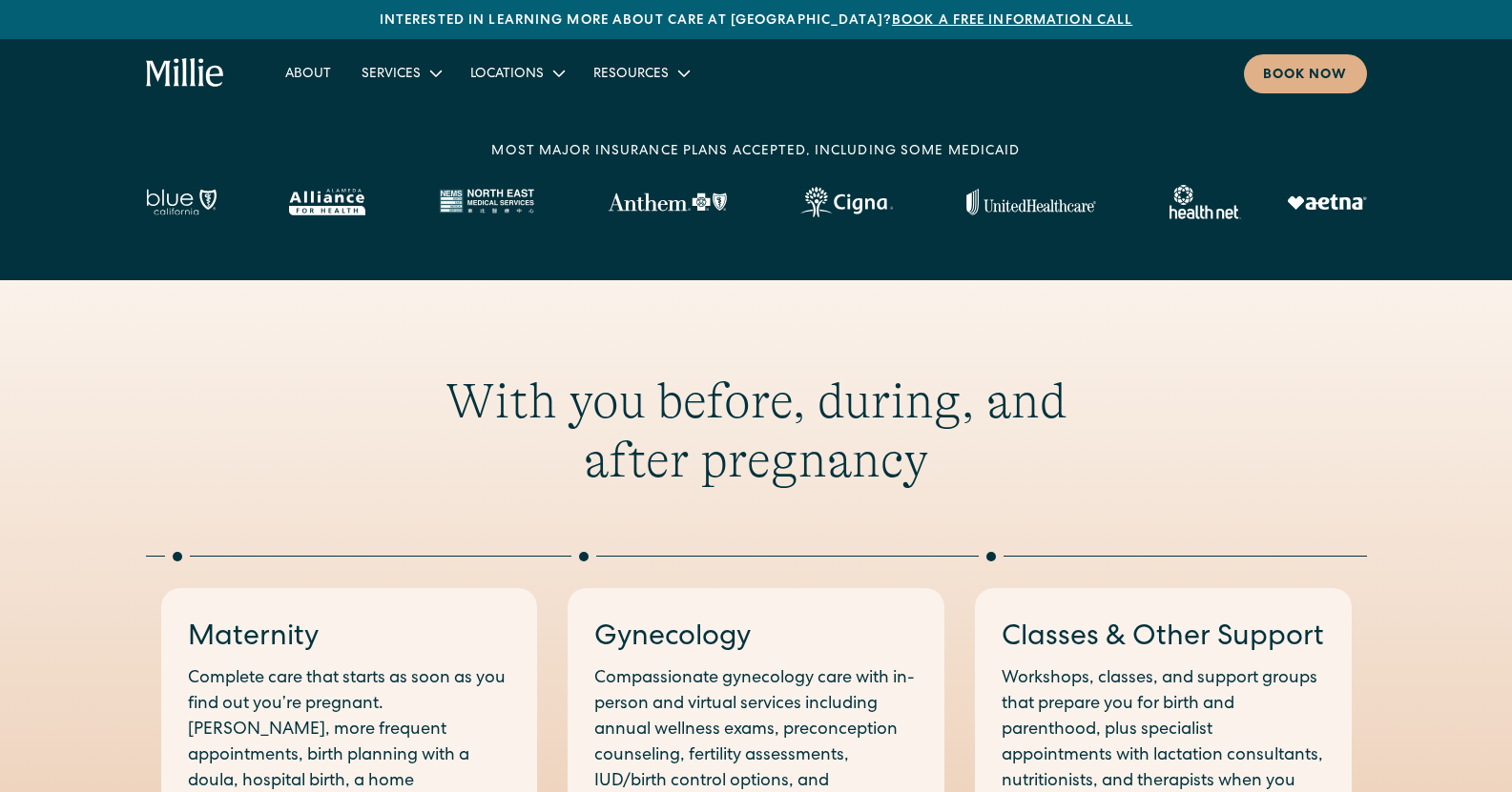
scroll to position [628, 0]
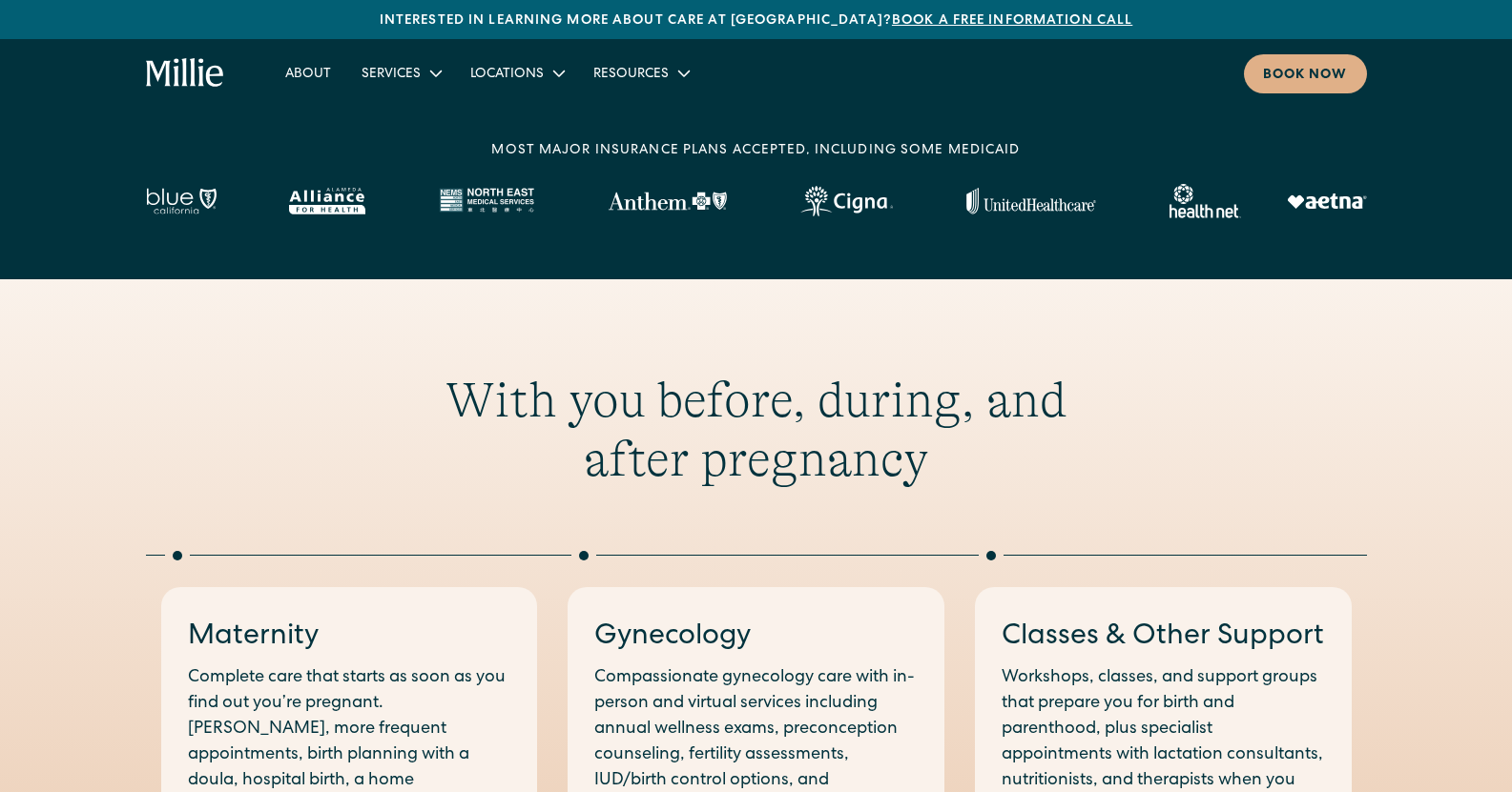
click at [1334, 205] on img at bounding box center [1327, 201] width 80 height 15
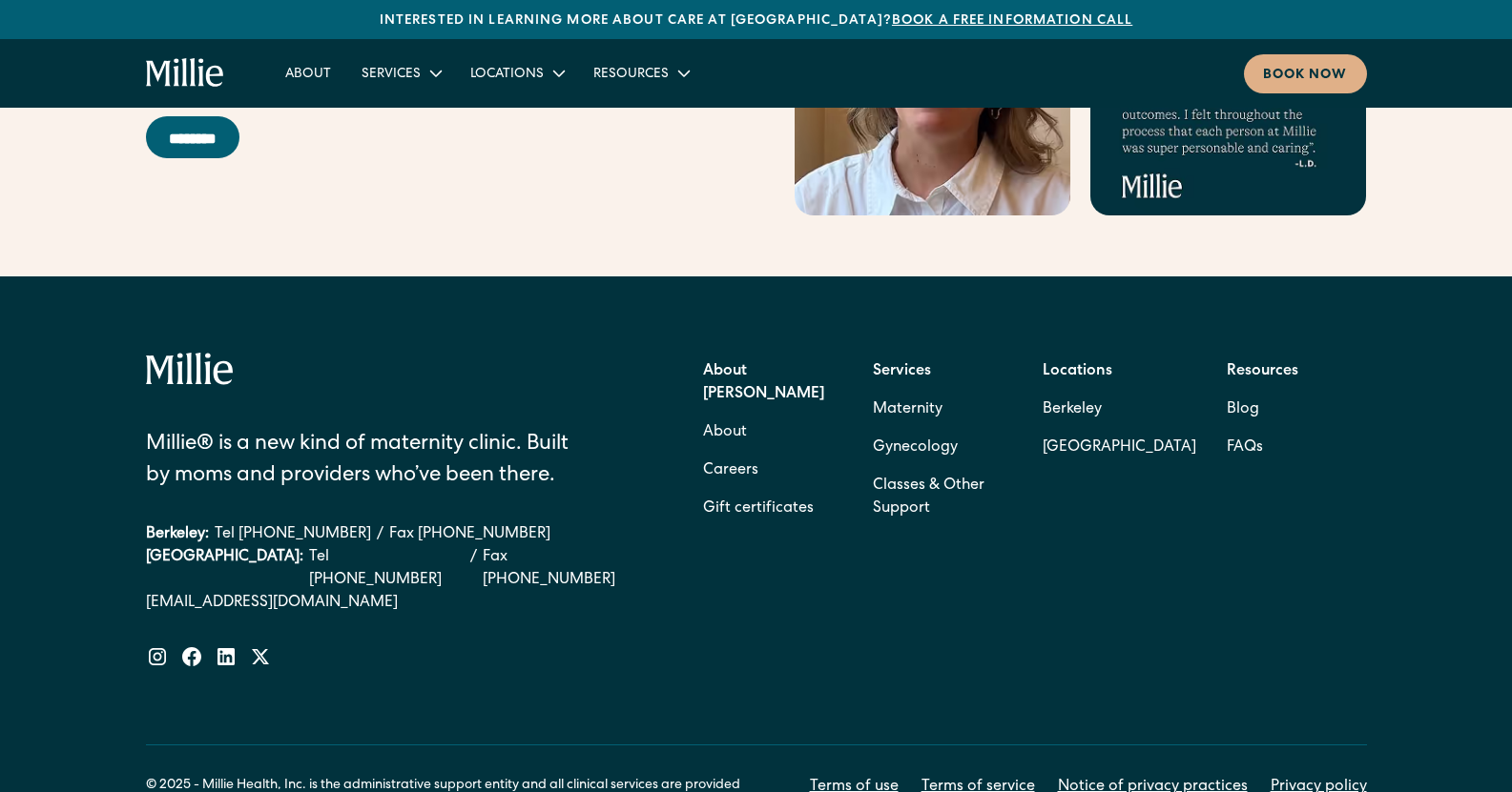
scroll to position [7777, 0]
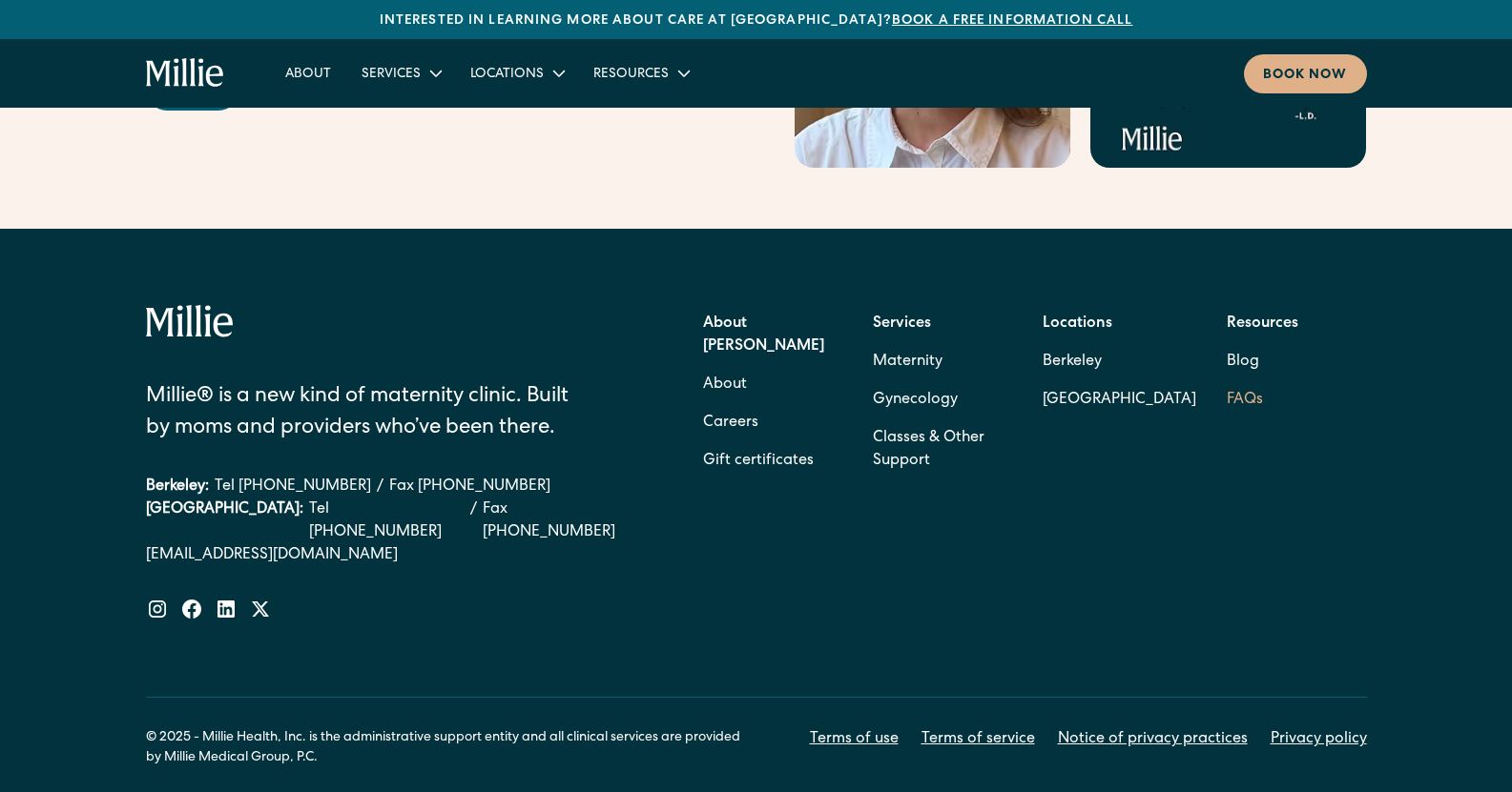
click at [1247, 382] on link "FAQs" at bounding box center [1244, 400] width 36 height 38
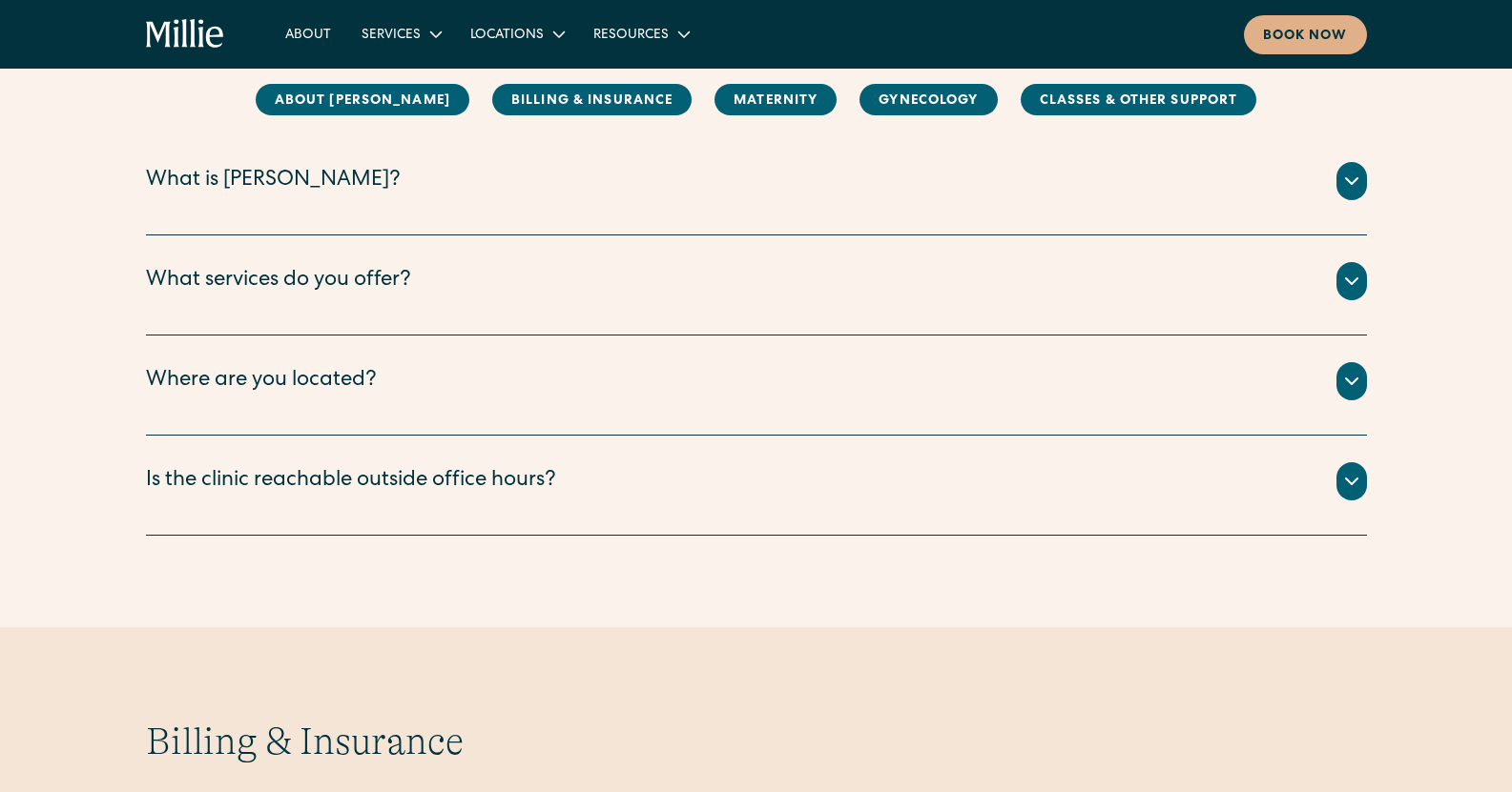
scroll to position [307, 0]
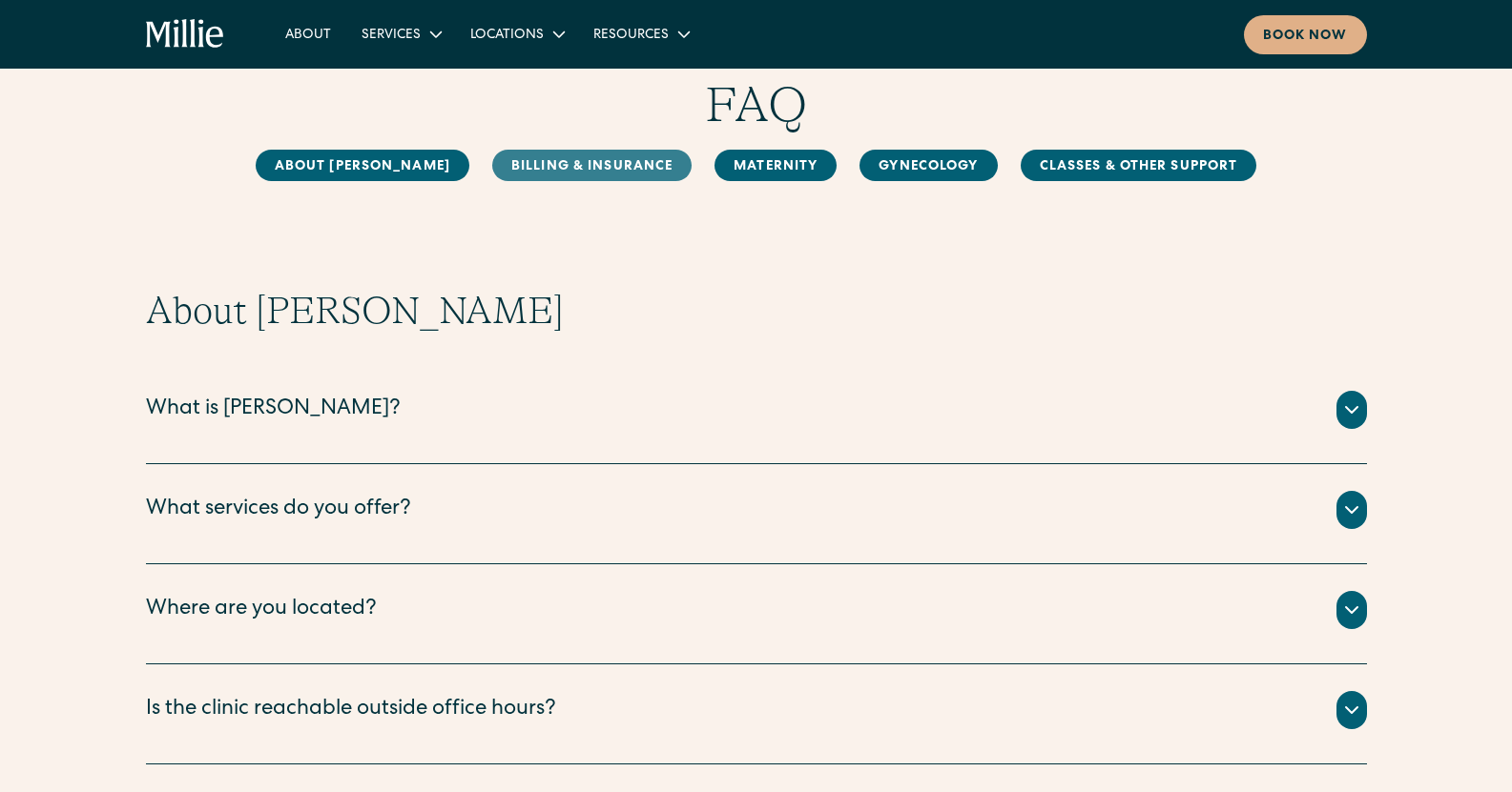
click at [532, 165] on link "Billing & Insurance" at bounding box center [592, 165] width 199 height 31
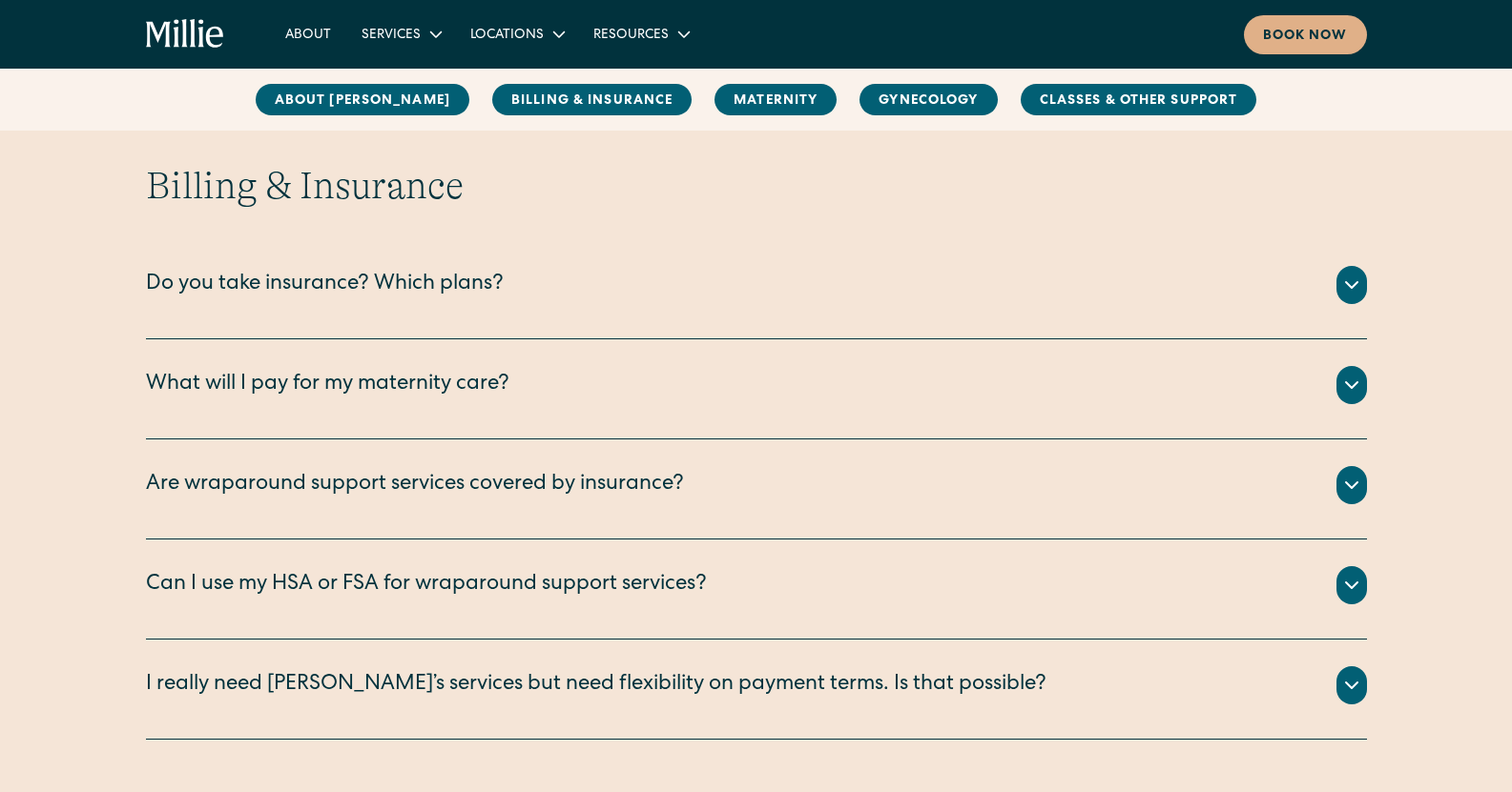
scroll to position [872, 0]
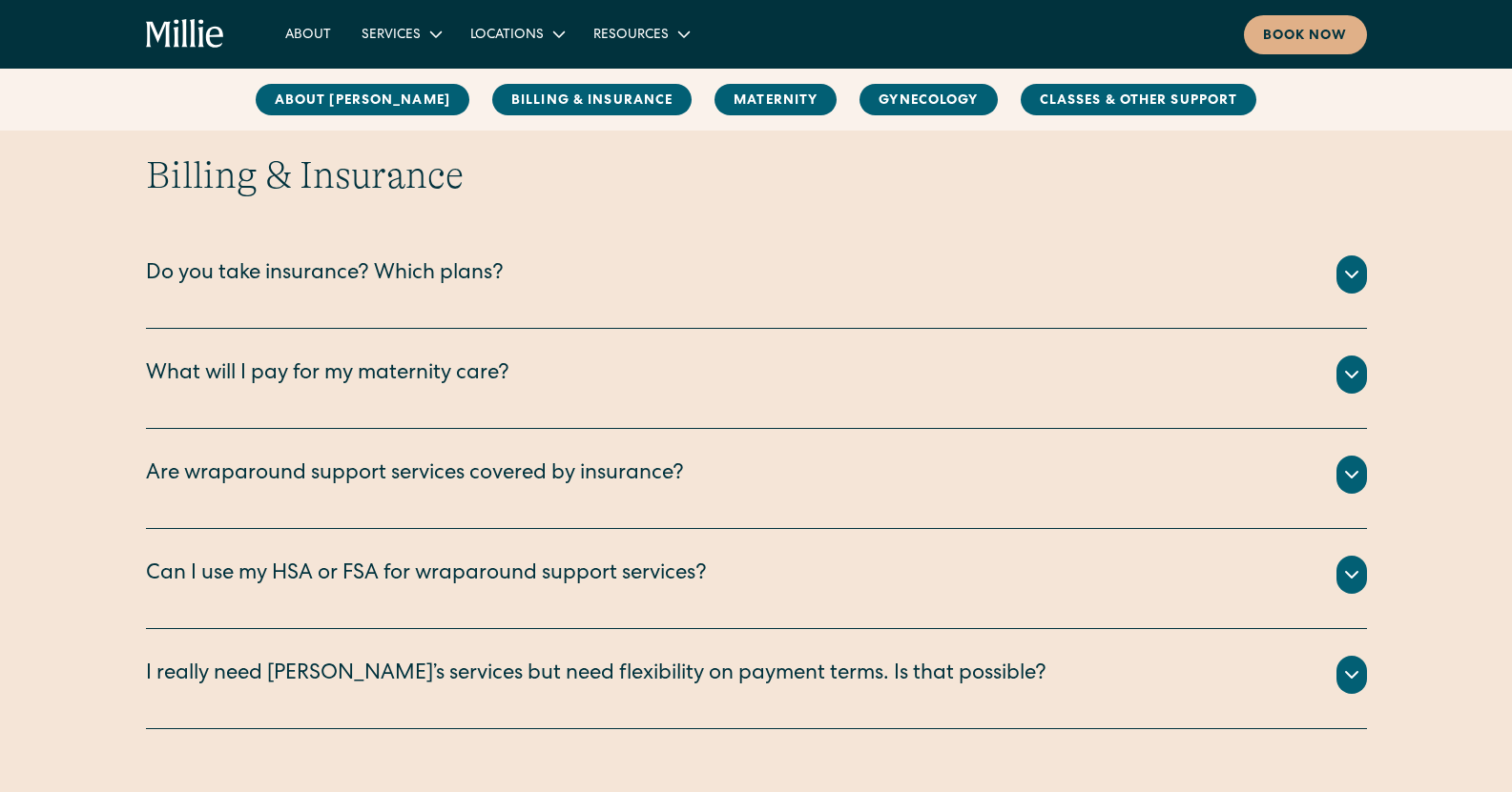
click at [580, 262] on div "Do you take insurance? Which plans?" at bounding box center [756, 275] width 1221 height 38
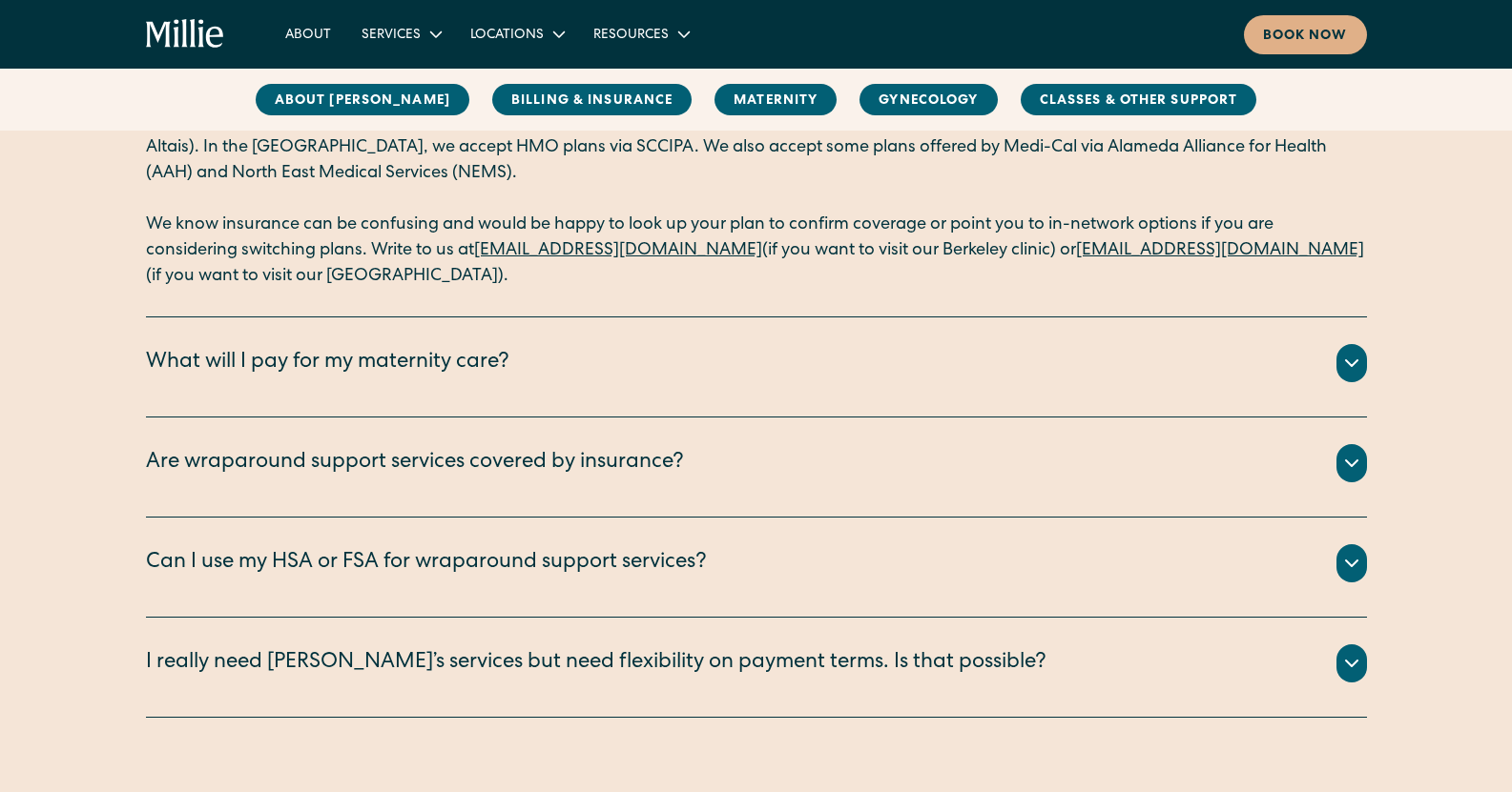
scroll to position [1092, 0]
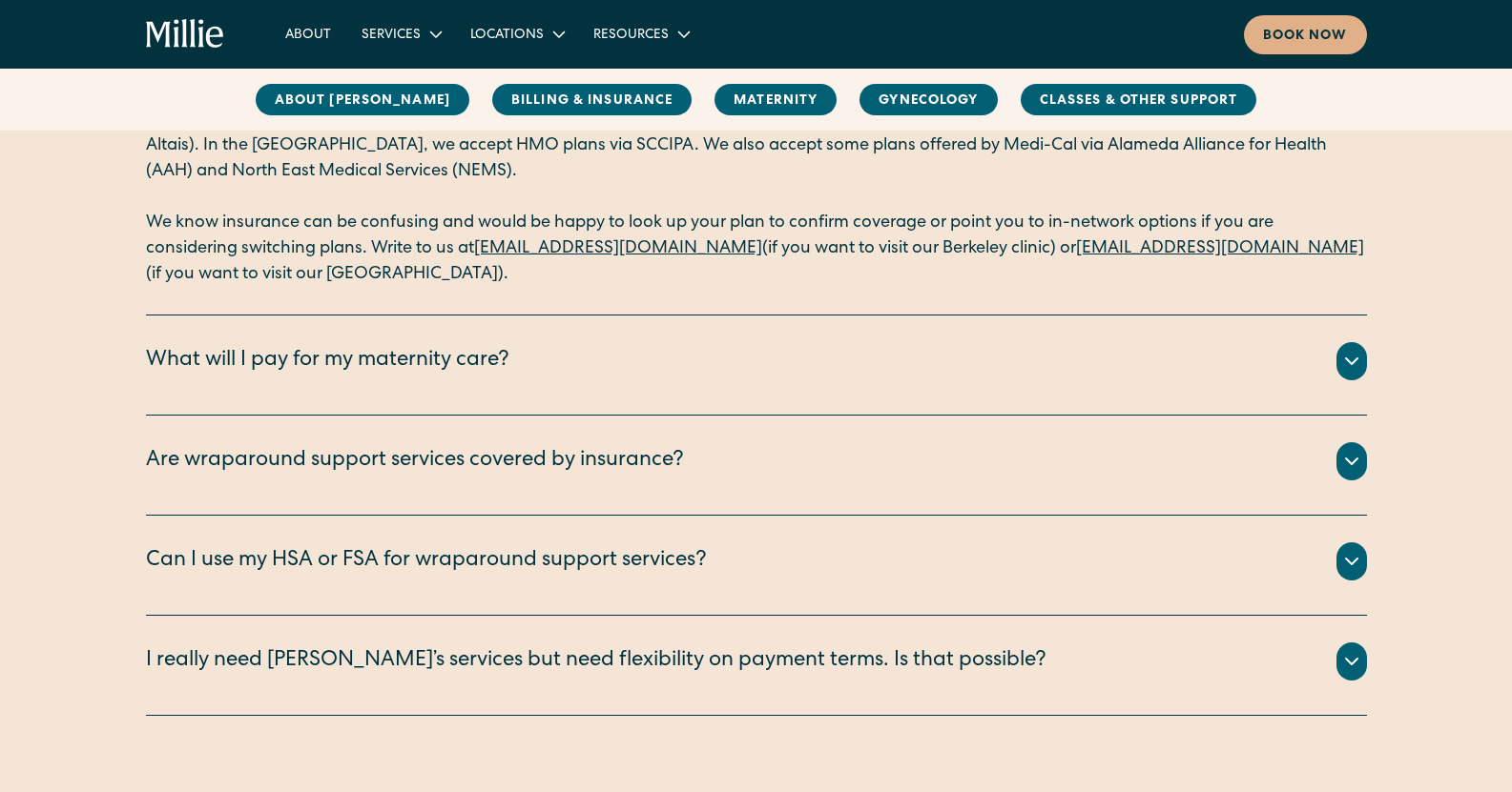
click at [434, 305] on div "Do you take insurance? Which plans? We are currently accepting PPO plans from t…" at bounding box center [756, 163] width 1221 height 306
click at [439, 337] on div "What will I pay for my maternity care? All your clinical appointments at Millie…" at bounding box center [756, 366] width 1221 height 100
click at [442, 369] on div "What will I pay for my maternity care?" at bounding box center [328, 361] width 364 height 31
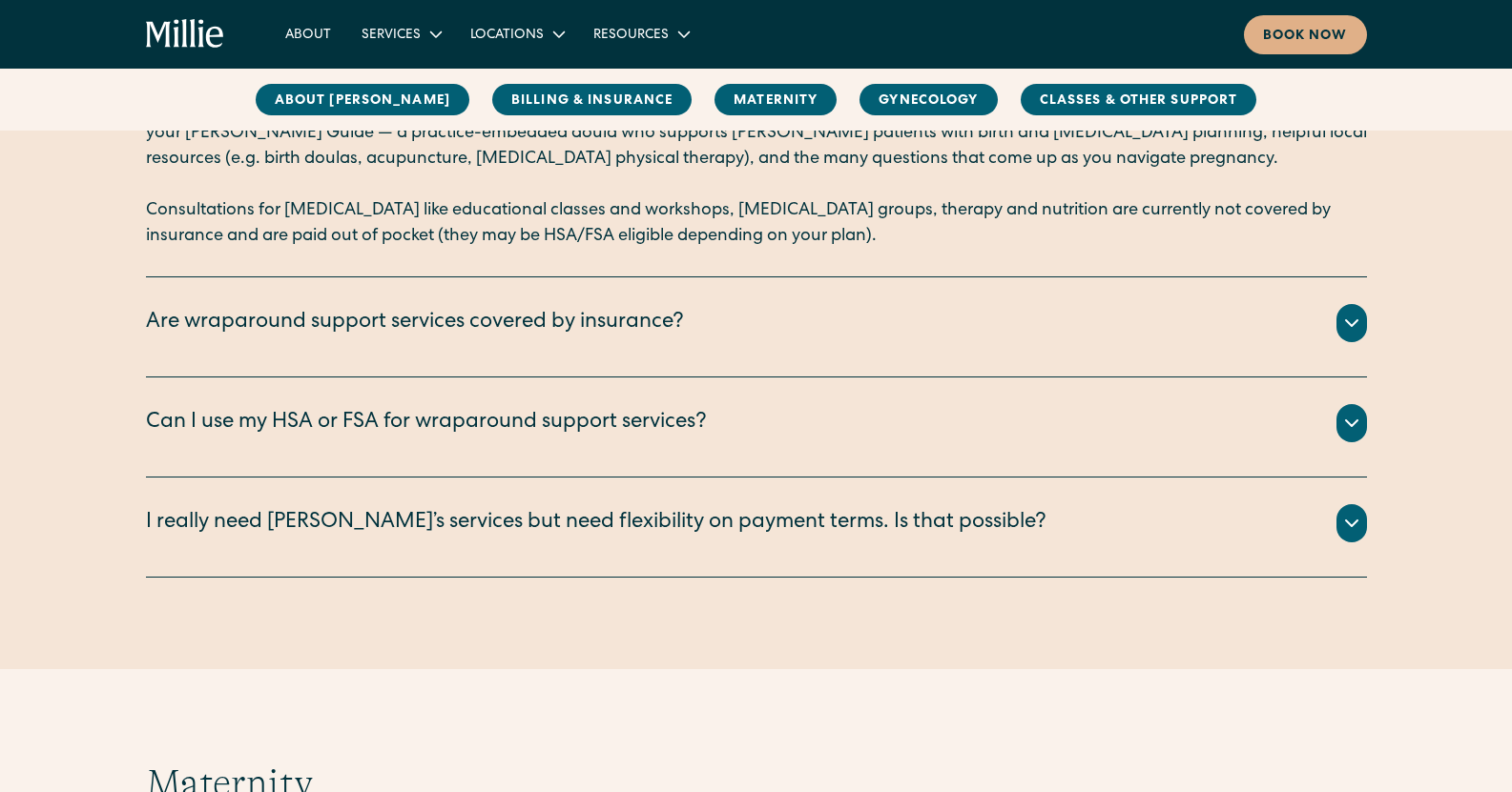
scroll to position [1519, 0]
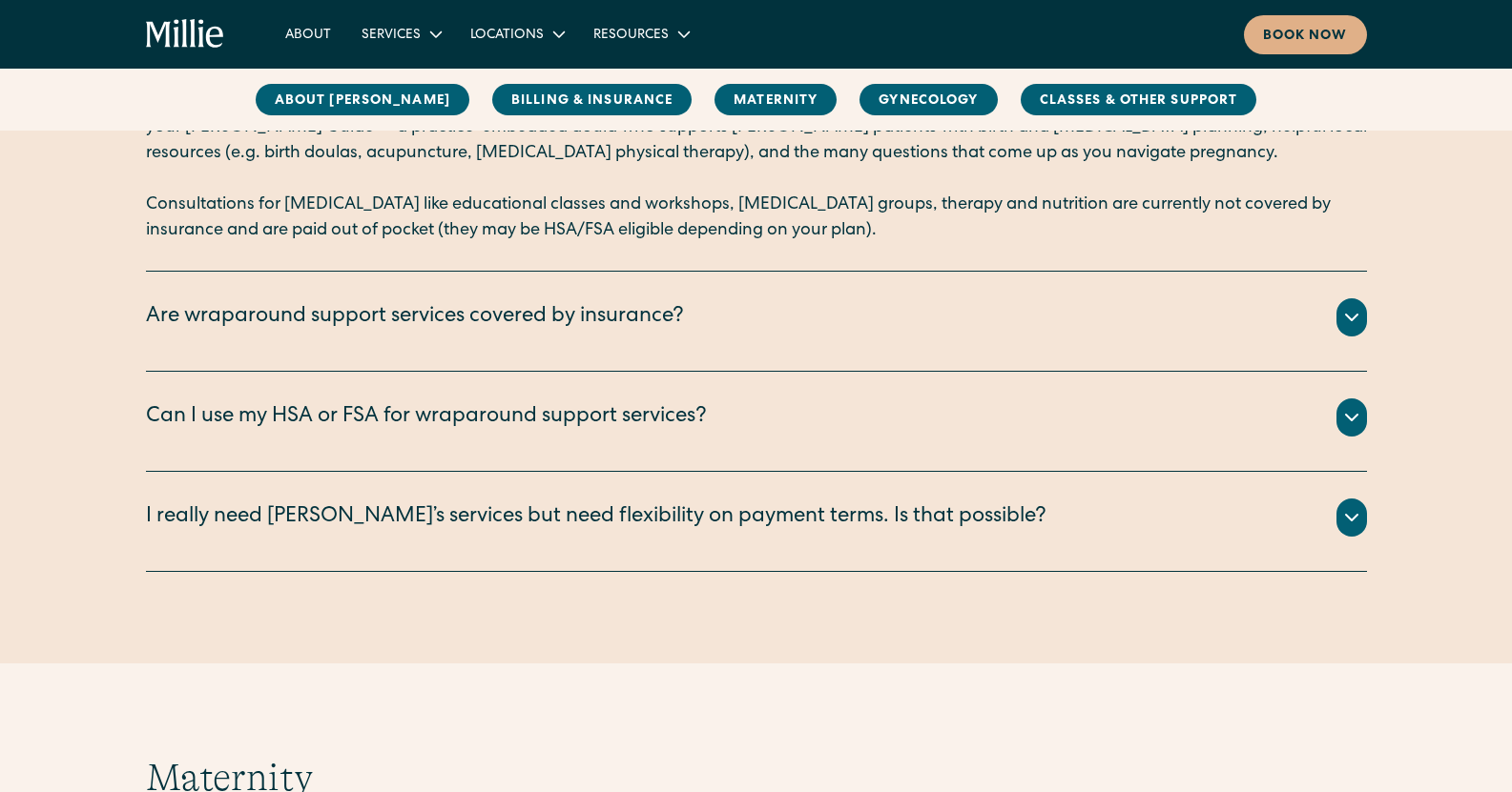
click at [964, 324] on div "Are wraparound support services covered by insurance?" at bounding box center [756, 318] width 1221 height 38
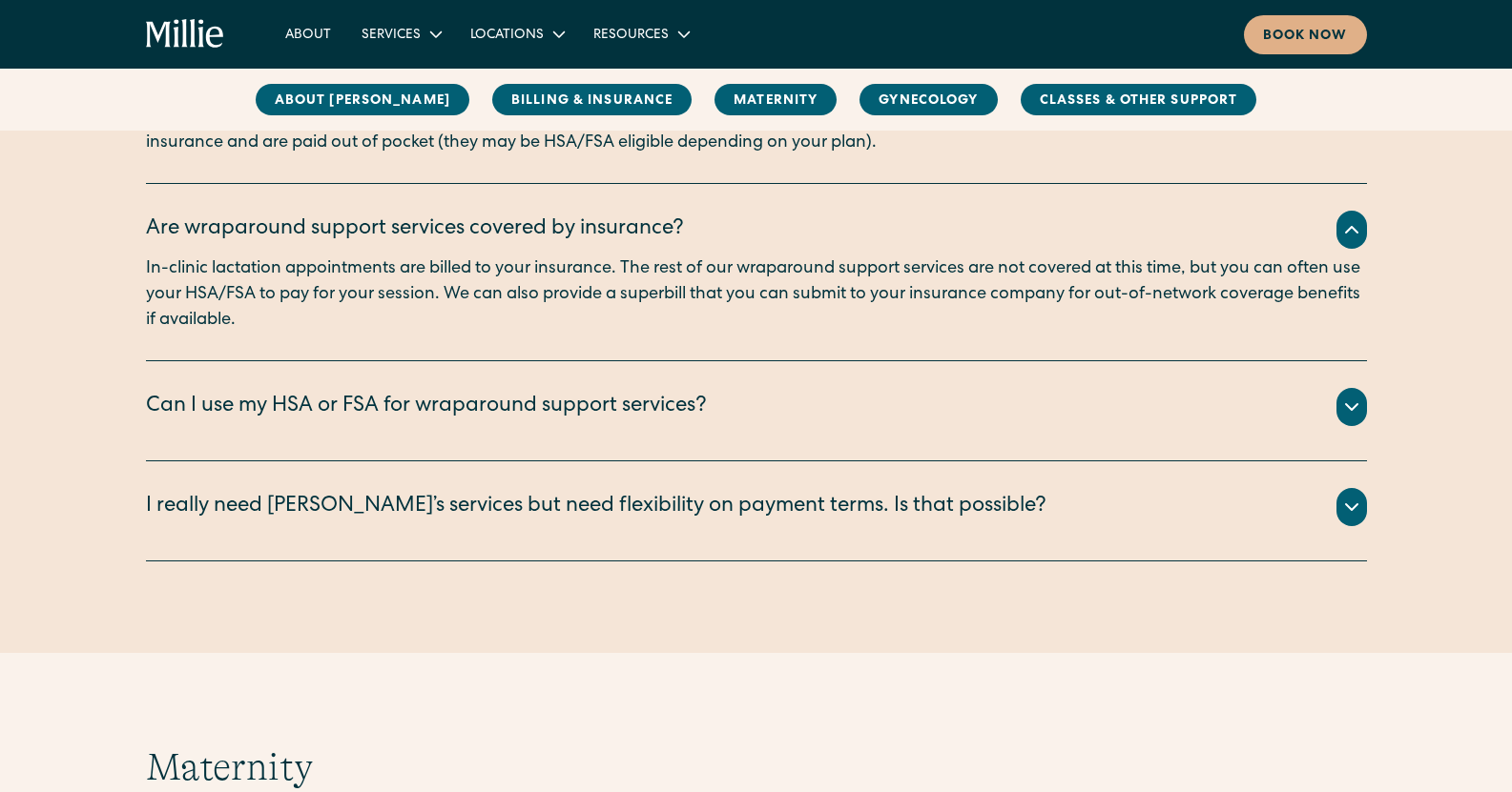
scroll to position [1605, 0]
click at [911, 420] on div "Can I use my HSA or FSA for wraparound support services?" at bounding box center [756, 407] width 1221 height 38
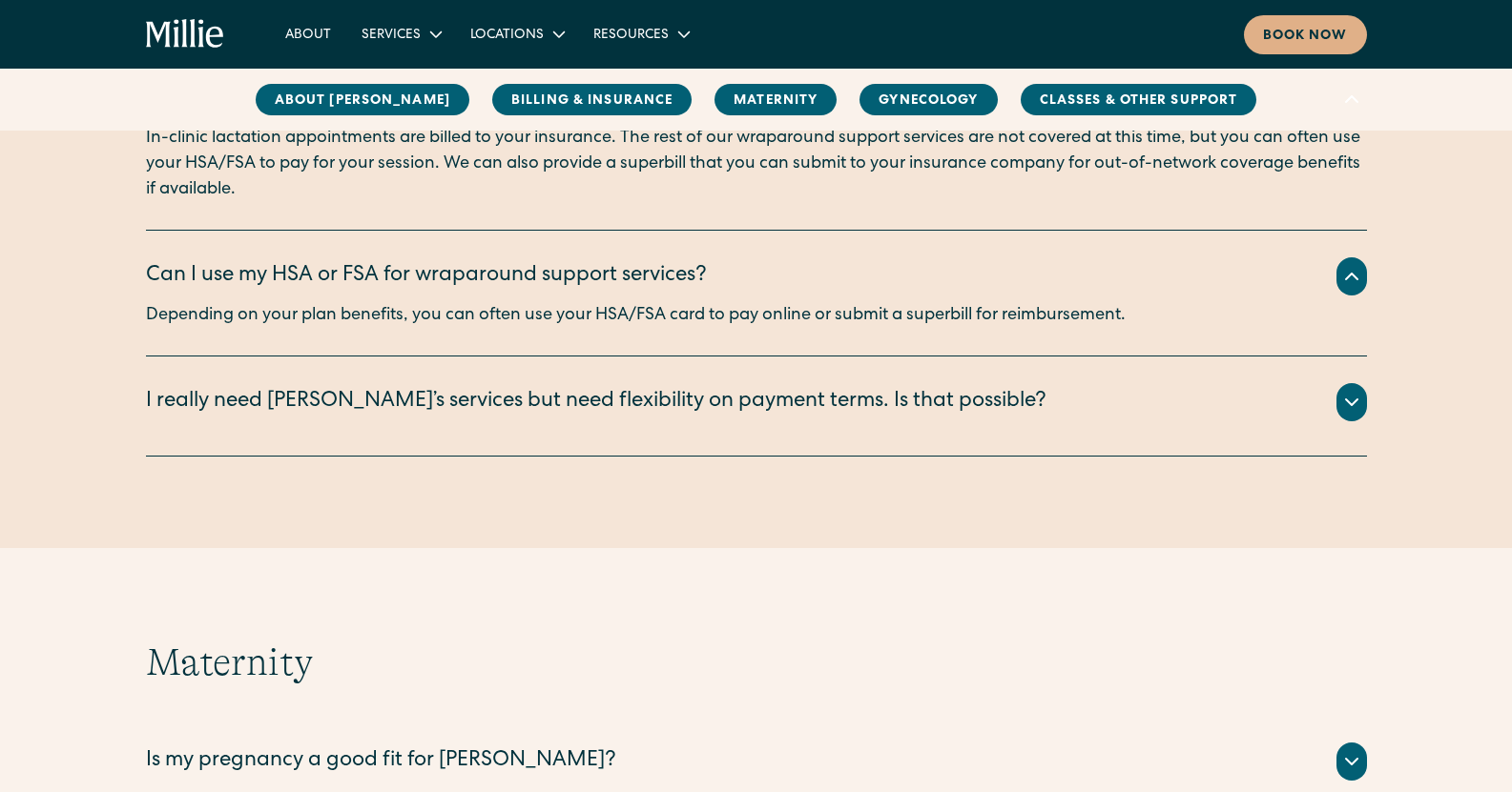
scroll to position [1738, 0]
click at [848, 403] on div "I really need Millie’s services but need flexibility on payment terms. Is that …" at bounding box center [596, 401] width 900 height 31
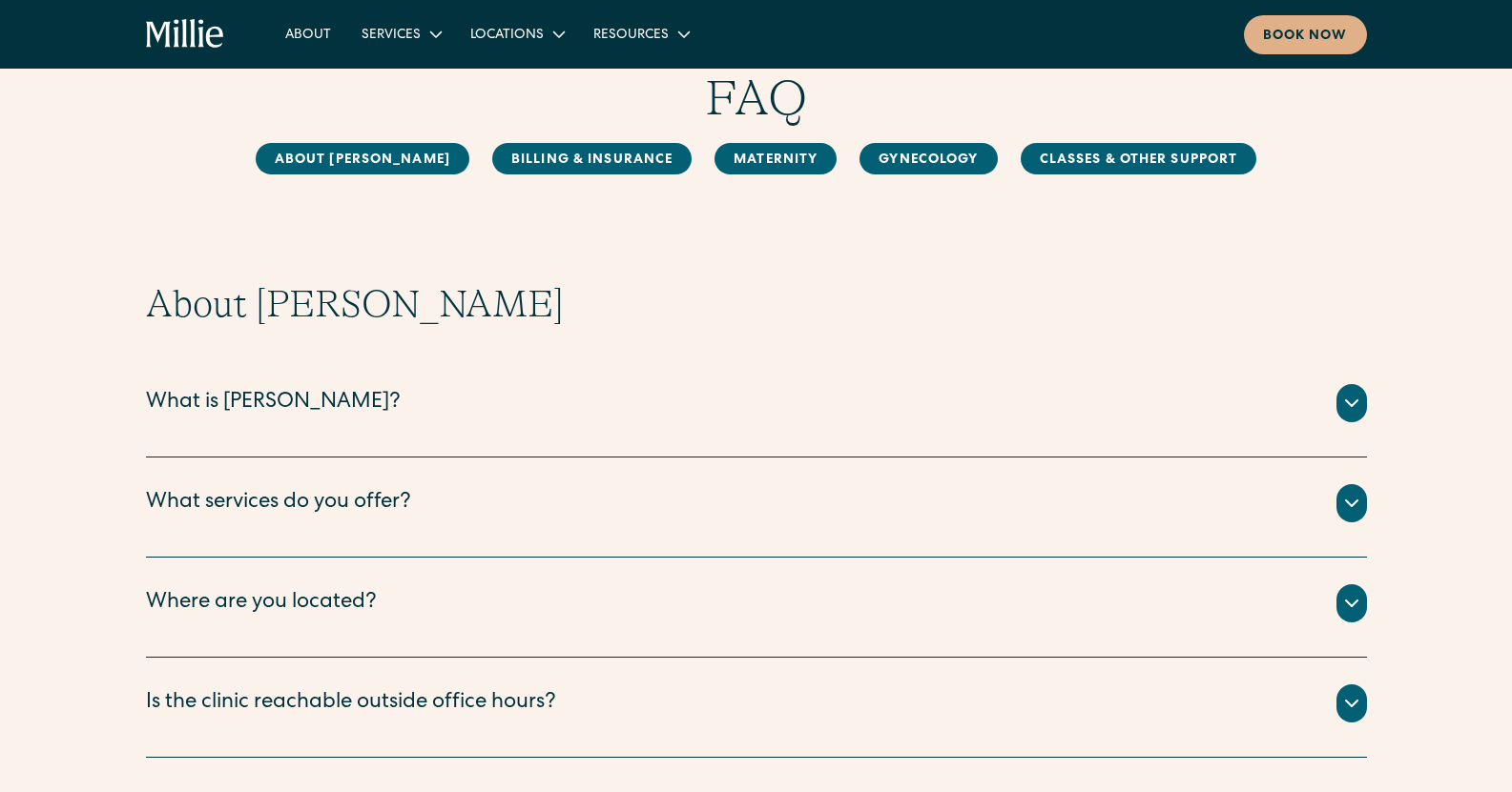
scroll to position [0, 0]
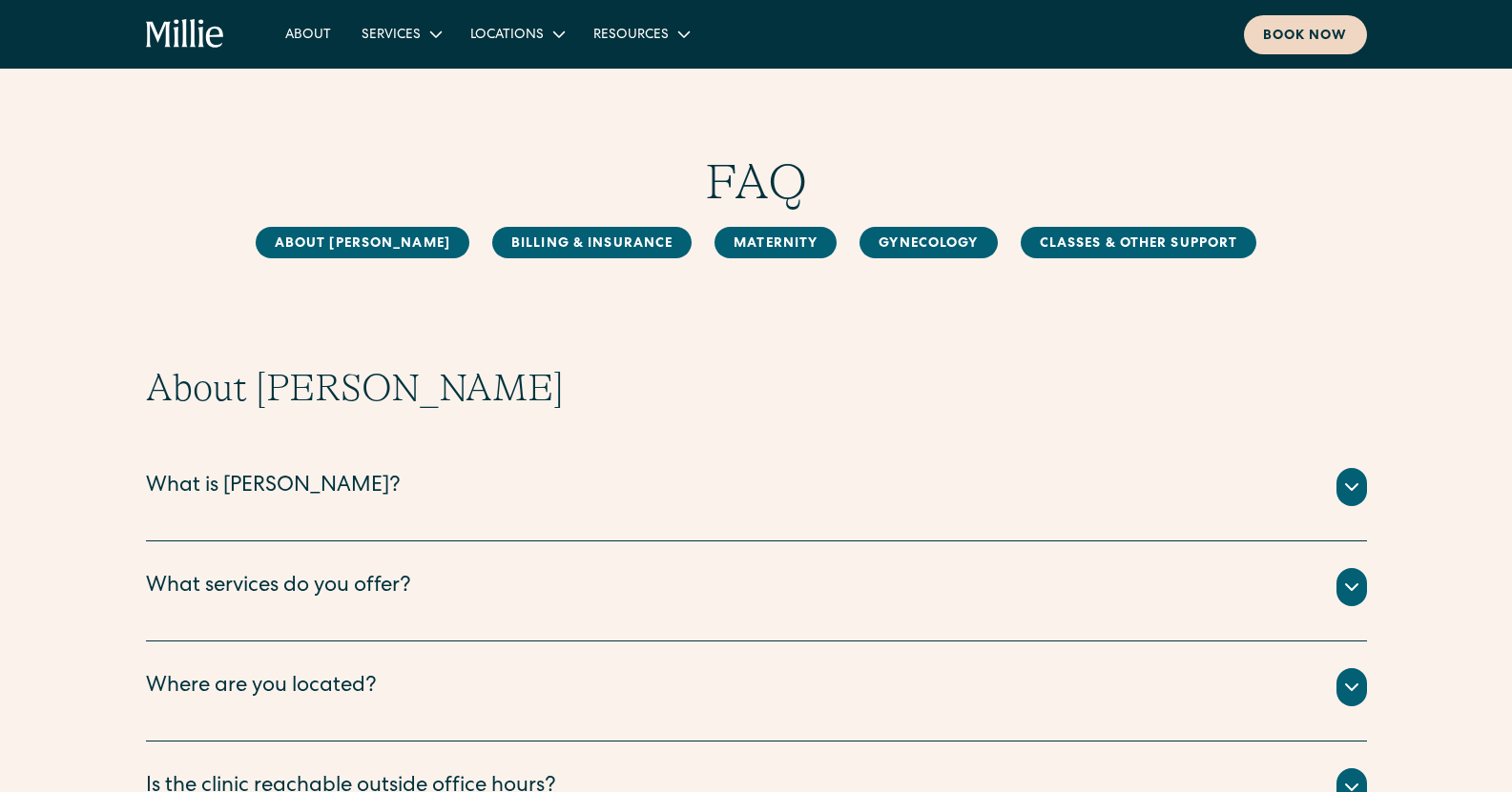
click at [1296, 28] on div "Book now" at bounding box center [1305, 37] width 85 height 20
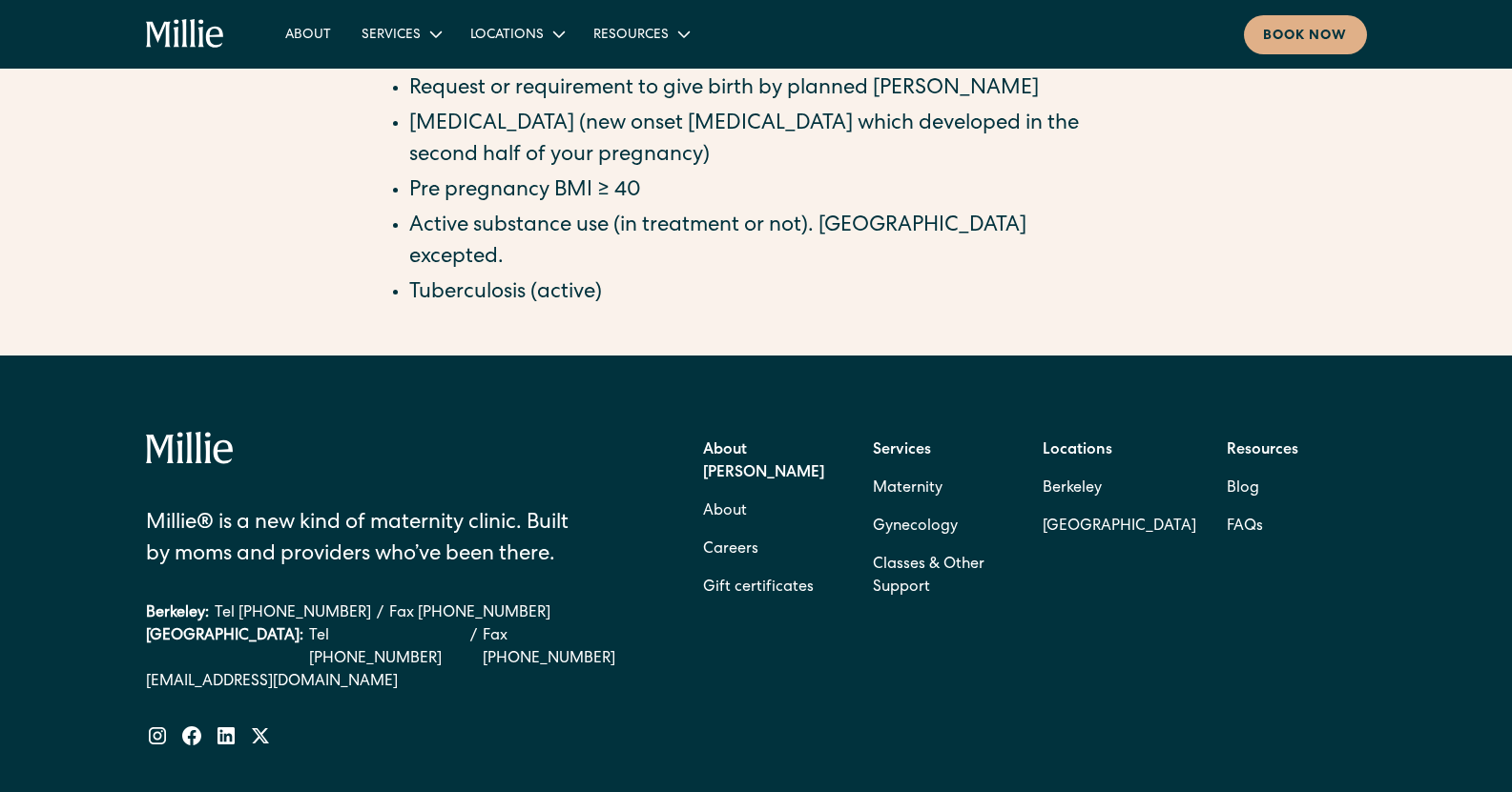
scroll to position [2192, 0]
